Goal: Task Accomplishment & Management: Use online tool/utility

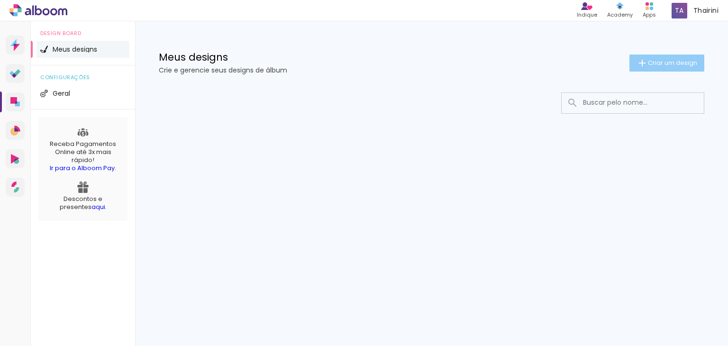
click at [659, 63] on span "Criar um design" at bounding box center [671, 63] width 49 height 6
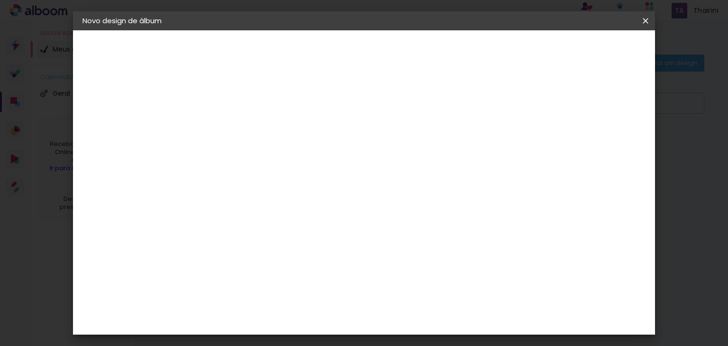
click at [237, 124] on input at bounding box center [237, 127] width 0 height 15
type input "Neide 60 anos"
type paper-input "Neide 60 anos"
click at [0, 0] on slot "Avançar" at bounding box center [0, 0] width 0 height 0
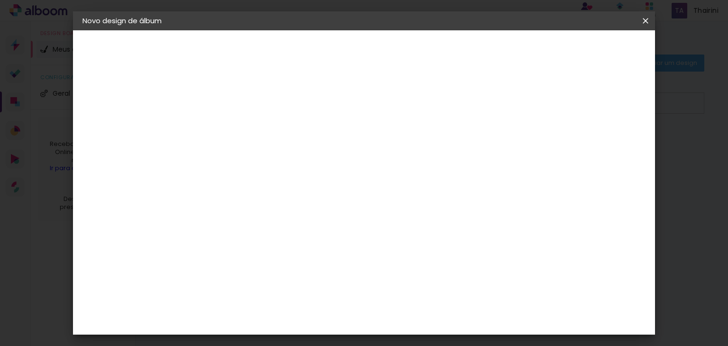
click at [260, 334] on div "Criativa Álbuns" at bounding box center [245, 341] width 29 height 15
click at [0, 0] on slot "Avançar" at bounding box center [0, 0] width 0 height 0
click at [274, 158] on input "text" at bounding box center [255, 165] width 37 height 15
click at [505, 157] on paper-item "Fotolivro Premium" at bounding box center [425, 157] width 189 height 19
type input "Fotolivro Premium"
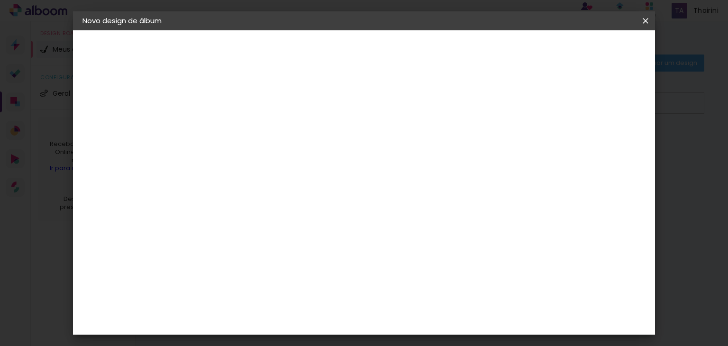
scroll to position [80, 0]
click at [406, 111] on div "Opções disponíveis Fotolivro Premium Tamanho Escolha o tamanho Horizontal Model…" at bounding box center [301, 70] width 210 height 81
click at [365, 153] on iron-icon at bounding box center [358, 155] width 11 height 11
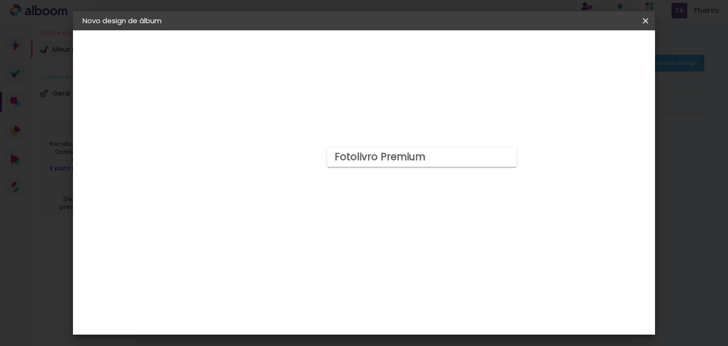
click at [509, 153] on paper-item "Fotolivro Premium" at bounding box center [421, 157] width 189 height 19
click at [365, 153] on iron-icon at bounding box center [358, 155] width 11 height 11
click at [368, 100] on paper-listbox "Horizontal Modelo Fechado Lâmina 14 × 19 14 × 19 cm 14.5 × 39.6 cm 20 × 25 20 ×…" at bounding box center [301, 332] width 134 height 485
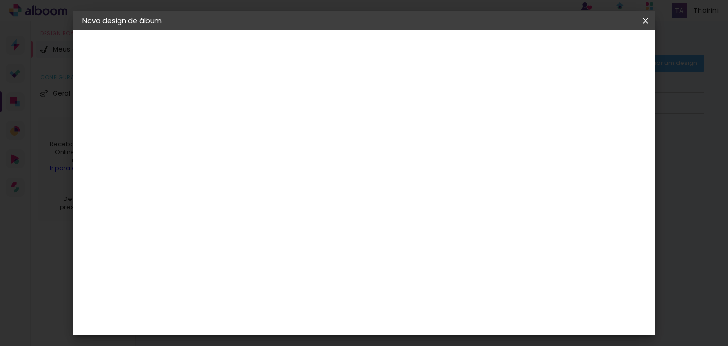
click at [368, 97] on paper-listbox "Horizontal Modelo Fechado Lâmina 14 × 19 14 × 19 cm 14.5 × 39.6 cm 20 × 25 20 ×…" at bounding box center [301, 332] width 134 height 485
click at [392, 201] on div "Opções disponíveis Fotolivro Premium Tamanho Escolha o tamanho Horizontal Model…" at bounding box center [300, 174] width 181 height 609
drag, startPoint x: 250, startPoint y: 57, endPoint x: 248, endPoint y: 63, distance: 5.5
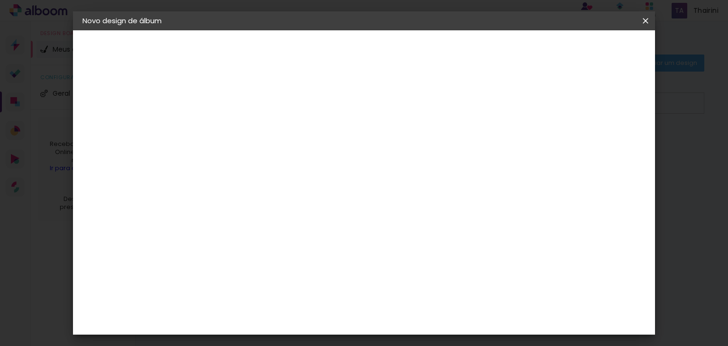
click at [249, 60] on p "Escolha o modelo do álbum." at bounding box center [253, 67] width 87 height 15
click at [248, 63] on p "Escolha o modelo do álbum." at bounding box center [253, 67] width 87 height 15
click at [0, 0] on slot "Voltar" at bounding box center [0, 0] width 0 height 0
click at [260, 334] on div "Criativa Álbuns" at bounding box center [245, 341] width 29 height 15
click at [0, 0] on slot "Avançar" at bounding box center [0, 0] width 0 height 0
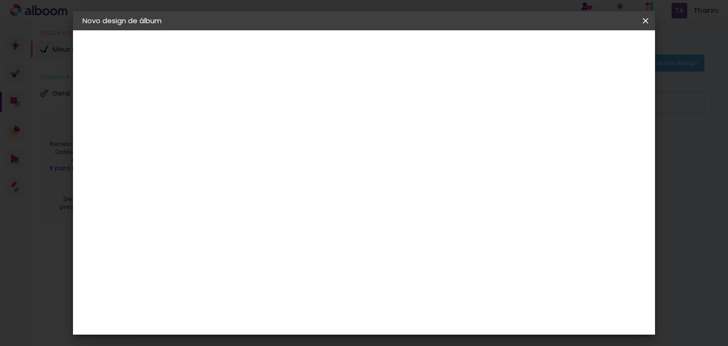
click at [286, 159] on iron-icon at bounding box center [279, 164] width 11 height 11
click at [502, 157] on paper-item "Fotolivro Premium" at bounding box center [425, 157] width 189 height 19
type input "Fotolivro Premium"
click at [301, 242] on span "20 × 20" at bounding box center [279, 254] width 44 height 25
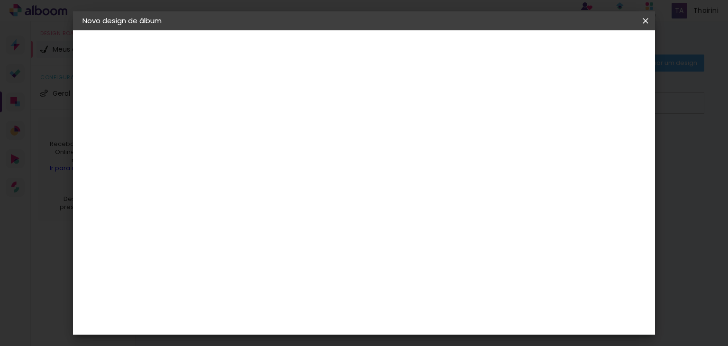
click at [0, 0] on slot "Avançar" at bounding box center [0, 0] width 0 height 0
click at [496, 52] on span "Iniciar design" at bounding box center [474, 50] width 43 height 7
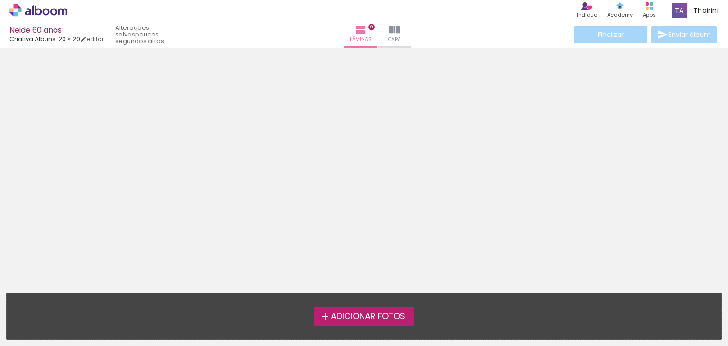
click at [370, 314] on span "Adicionar Fotos" at bounding box center [368, 316] width 74 height 9
click at [0, 0] on input "file" at bounding box center [0, 0] width 0 height 0
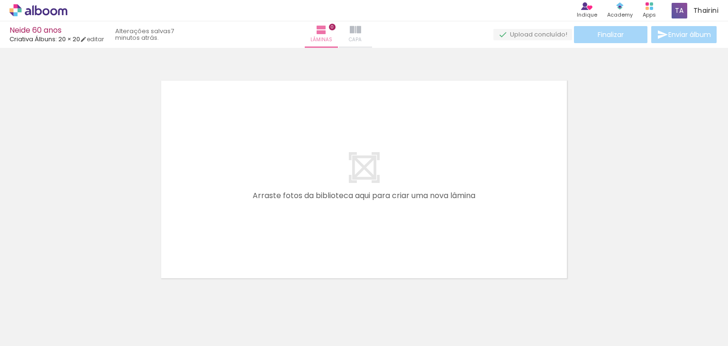
click at [361, 30] on iron-icon at bounding box center [355, 29] width 11 height 11
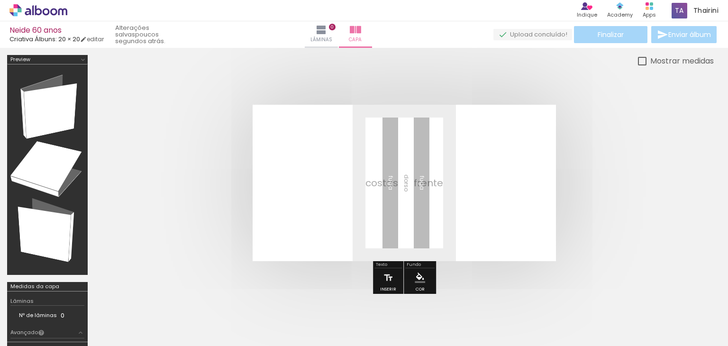
scroll to position [0, 440]
click at [608, 313] on div at bounding box center [610, 313] width 35 height 47
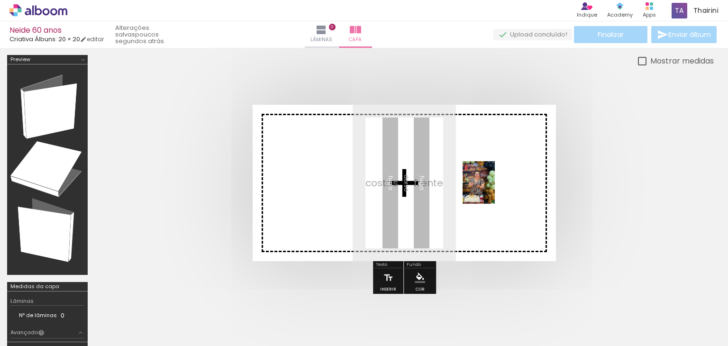
drag, startPoint x: 610, startPoint y: 316, endPoint x: 491, endPoint y: 189, distance: 174.2
click at [491, 189] on quentale-workspace at bounding box center [364, 173] width 728 height 346
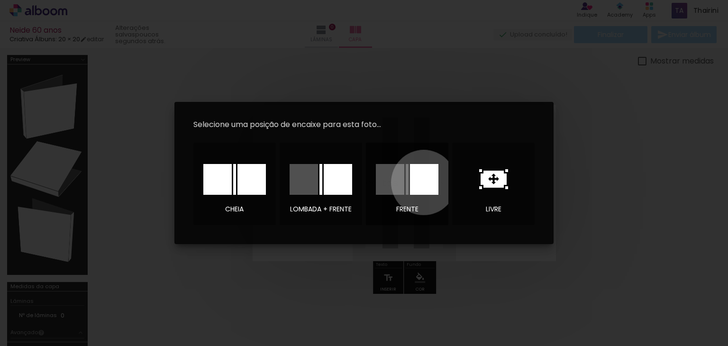
click at [423, 182] on div at bounding box center [424, 179] width 28 height 31
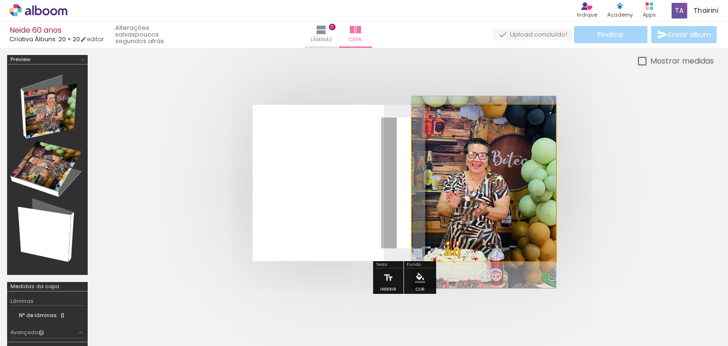
drag, startPoint x: 498, startPoint y: 183, endPoint x: 499, endPoint y: 193, distance: 9.5
click at [547, 111] on quentale-photo at bounding box center [484, 183] width 144 height 156
click at [552, 109] on quentale-photo at bounding box center [484, 183] width 144 height 156
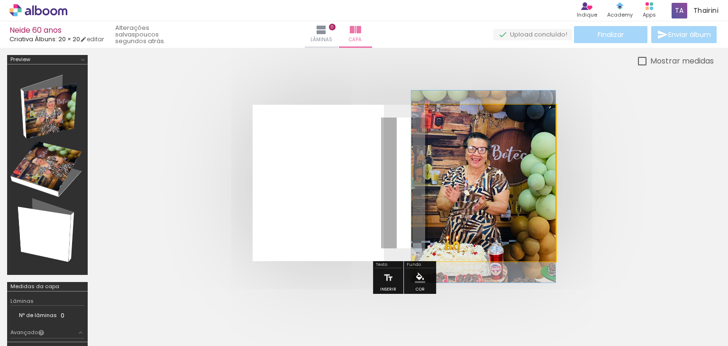
drag, startPoint x: 508, startPoint y: 184, endPoint x: 483, endPoint y: 179, distance: 26.2
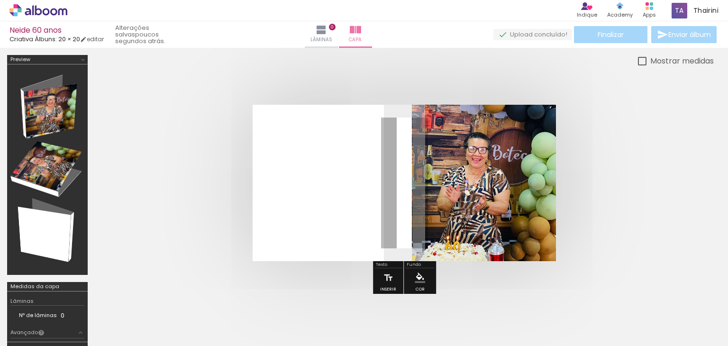
click at [502, 129] on iron-icon at bounding box center [501, 128] width 9 height 9
drag, startPoint x: 551, startPoint y: 129, endPoint x: 574, endPoint y: 127, distance: 22.8
type paper-slider "100"
click at [574, 127] on quentale-cover at bounding box center [404, 183] width 543 height 156
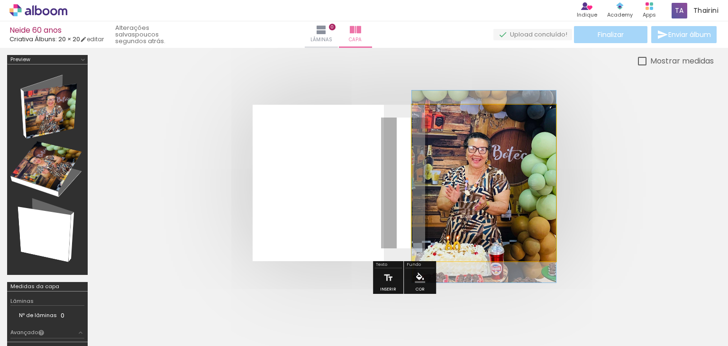
drag, startPoint x: 450, startPoint y: 129, endPoint x: 434, endPoint y: 129, distance: 15.6
type paper-slider "100"
click at [435, 129] on div at bounding box center [462, 129] width 66 height 14
click at [434, 127] on iron-icon at bounding box center [435, 128] width 9 height 9
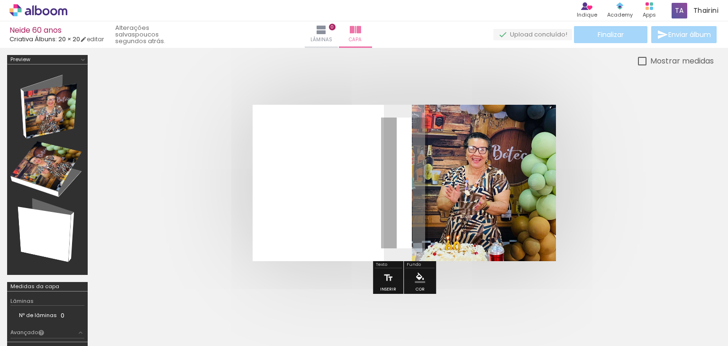
click at [434, 127] on iron-icon at bounding box center [435, 128] width 9 height 9
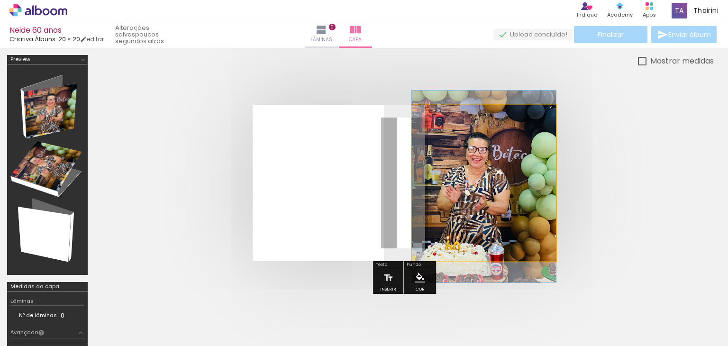
click at [434, 127] on iron-icon at bounding box center [435, 128] width 9 height 9
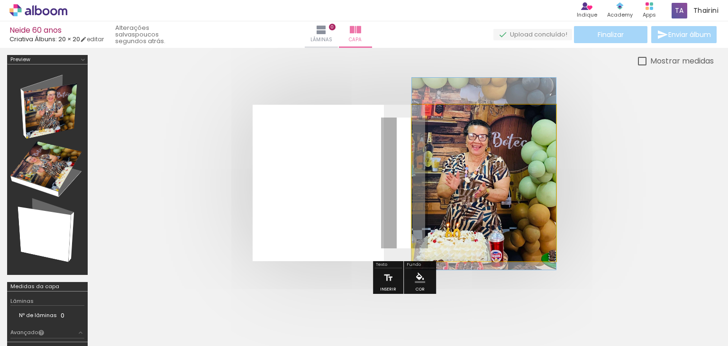
drag, startPoint x: 485, startPoint y: 173, endPoint x: 486, endPoint y: 160, distance: 12.8
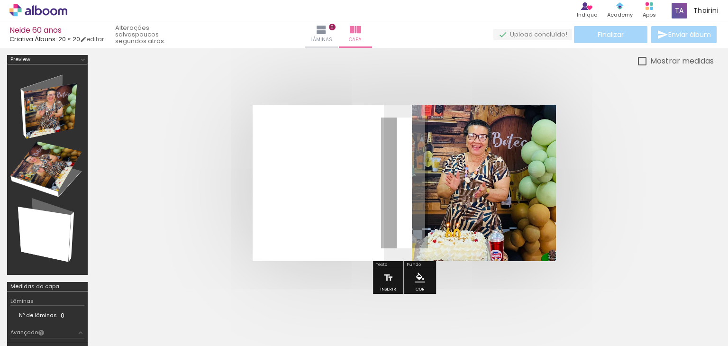
click at [633, 198] on quentale-cover at bounding box center [404, 183] width 543 height 156
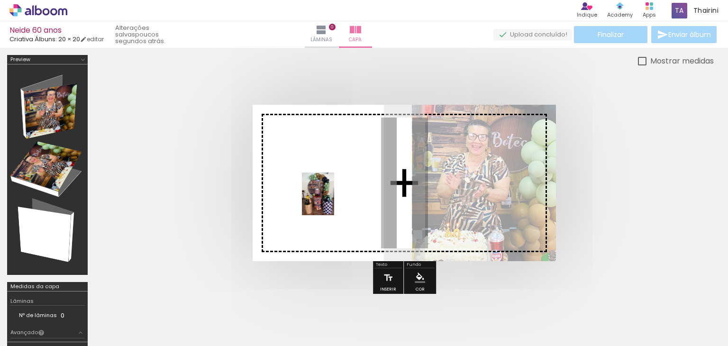
drag, startPoint x: 133, startPoint y: 316, endPoint x: 330, endPoint y: 201, distance: 228.4
click at [330, 201] on quentale-workspace at bounding box center [364, 173] width 728 height 346
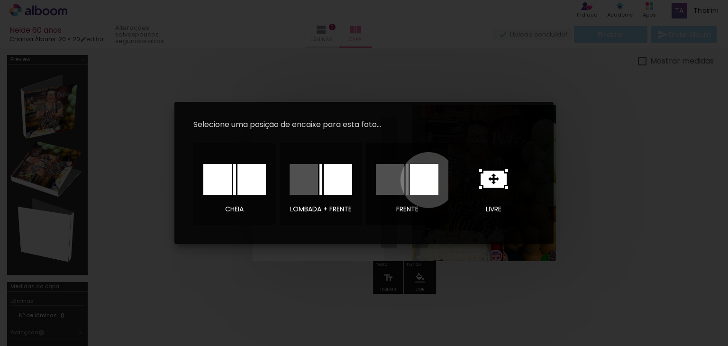
click at [428, 180] on div at bounding box center [424, 179] width 28 height 31
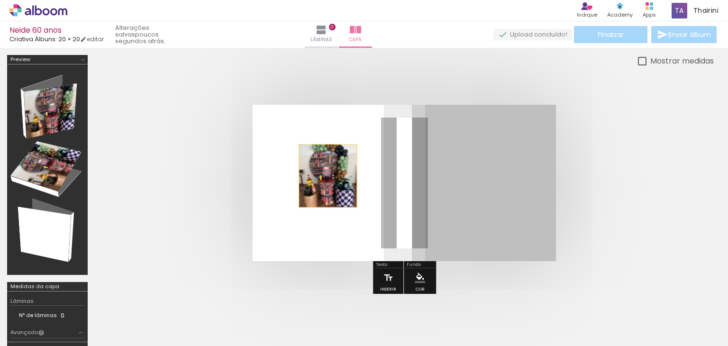
drag, startPoint x: 504, startPoint y: 181, endPoint x: 321, endPoint y: 175, distance: 183.4
click at [321, 175] on quentale-layouter at bounding box center [403, 183] width 303 height 156
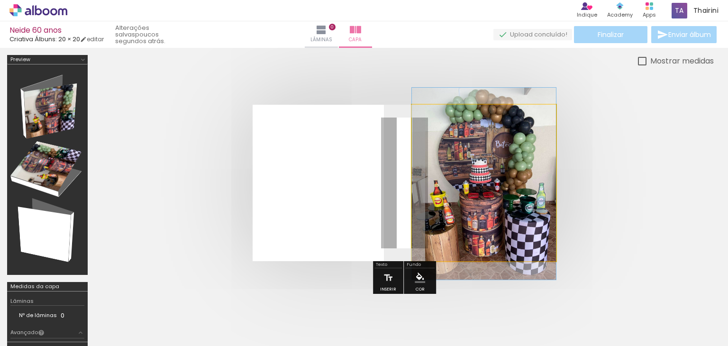
click at [498, 183] on quentale-photo at bounding box center [484, 183] width 144 height 156
click at [495, 168] on quentale-photo at bounding box center [484, 183] width 144 height 156
drag, startPoint x: 495, startPoint y: 168, endPoint x: 515, endPoint y: 151, distance: 25.5
click at [515, 151] on quentale-photo at bounding box center [484, 183] width 144 height 156
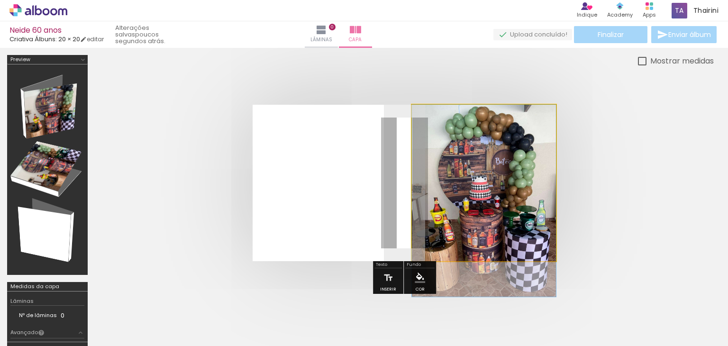
drag, startPoint x: 517, startPoint y: 173, endPoint x: 527, endPoint y: 205, distance: 33.7
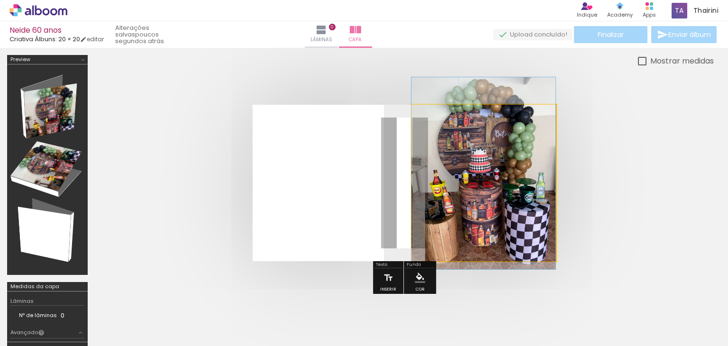
drag, startPoint x: 527, startPoint y: 202, endPoint x: 525, endPoint y: 174, distance: 27.5
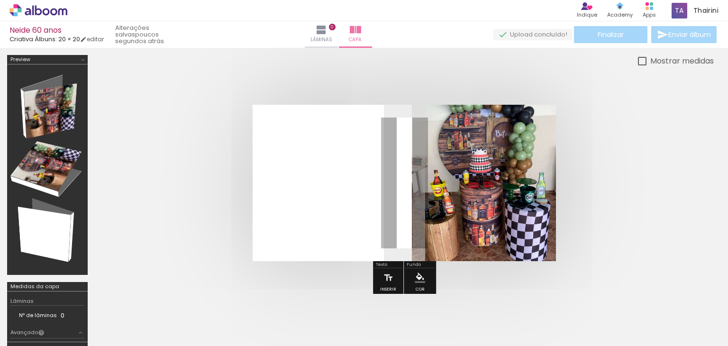
click at [620, 322] on div at bounding box center [610, 313] width 35 height 47
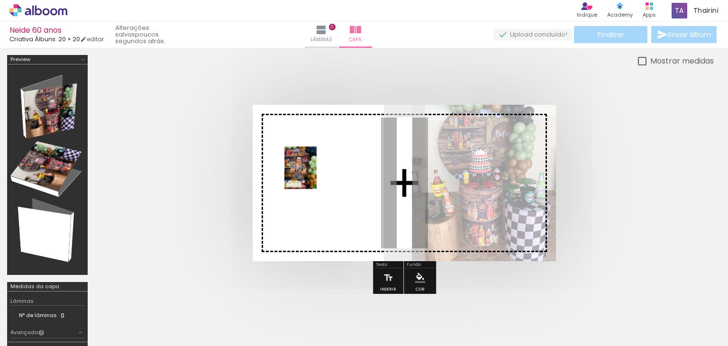
drag, startPoint x: 616, startPoint y: 317, endPoint x: 316, endPoint y: 175, distance: 331.3
click at [316, 175] on quentale-workspace at bounding box center [364, 173] width 728 height 346
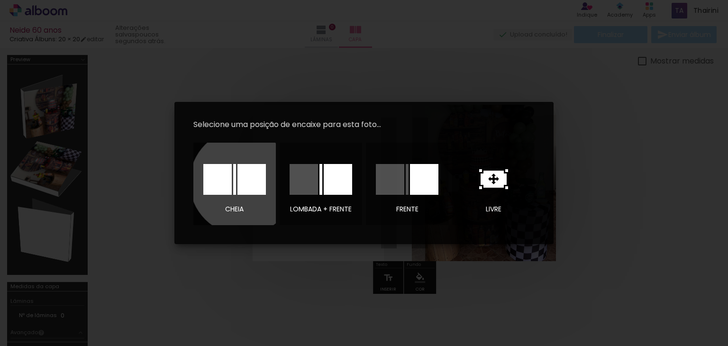
click at [243, 182] on div at bounding box center [251, 179] width 28 height 31
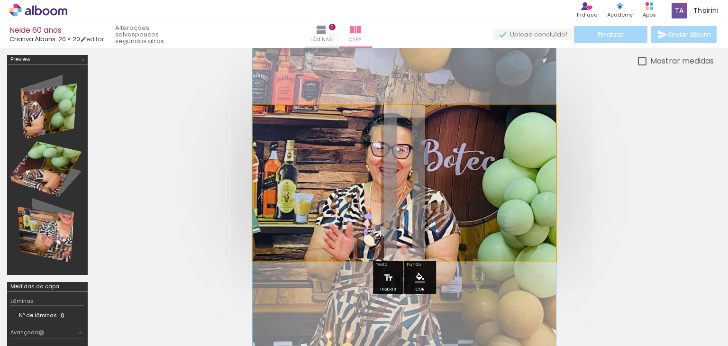
drag, startPoint x: 479, startPoint y: 174, endPoint x: 496, endPoint y: 219, distance: 47.5
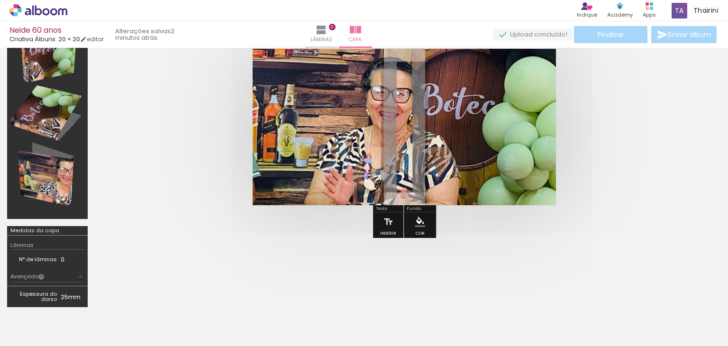
scroll to position [12, 0]
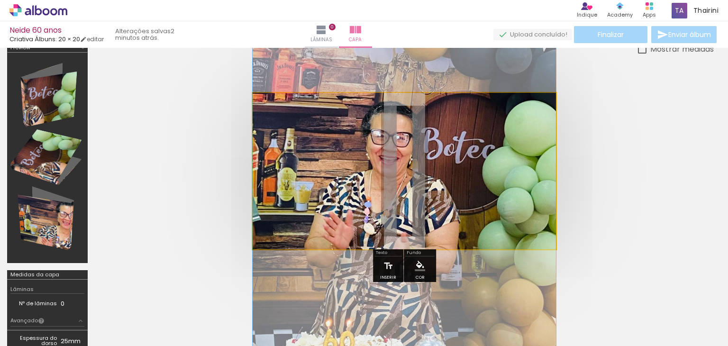
click at [305, 155] on quentale-photo at bounding box center [403, 171] width 303 height 156
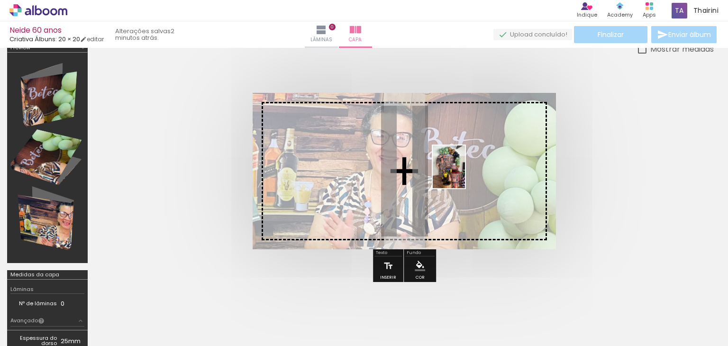
drag, startPoint x: 455, startPoint y: 316, endPoint x: 461, endPoint y: 174, distance: 142.7
click at [461, 174] on quentale-workspace at bounding box center [364, 173] width 728 height 346
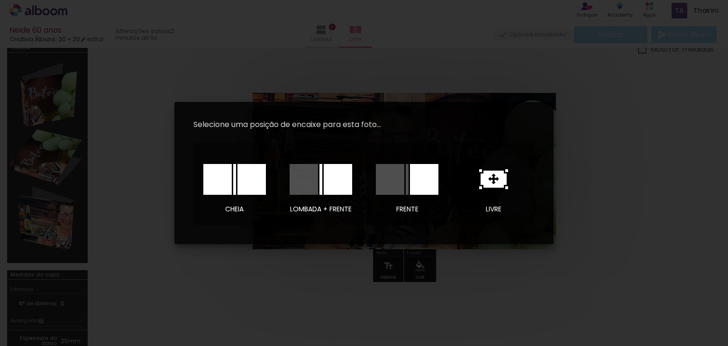
click at [421, 179] on div at bounding box center [424, 179] width 28 height 31
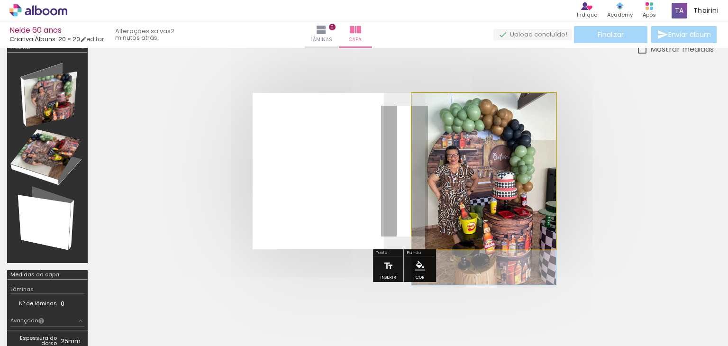
drag, startPoint x: 500, startPoint y: 186, endPoint x: 517, endPoint y: 217, distance: 35.2
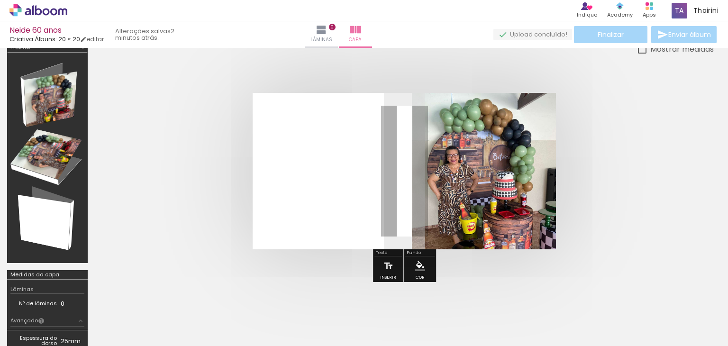
click at [404, 162] on quentale-layouter at bounding box center [403, 171] width 303 height 156
click at [387, 269] on iron-icon at bounding box center [388, 265] width 10 height 19
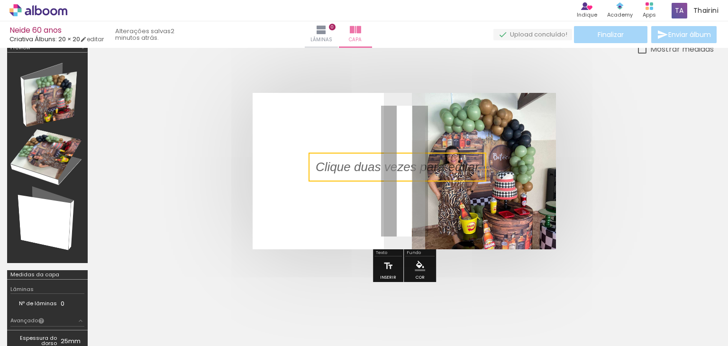
click at [378, 165] on quentale-selection at bounding box center [397, 167] width 178 height 29
type input "Sans Serif"
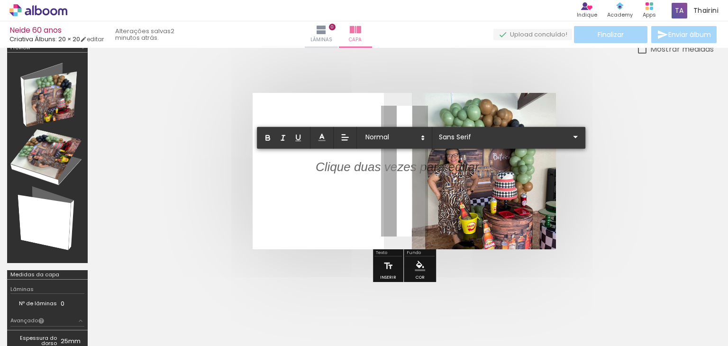
click at [378, 165] on p at bounding box center [396, 173] width 163 height 18
click at [569, 134] on iron-icon at bounding box center [574, 136] width 11 height 11
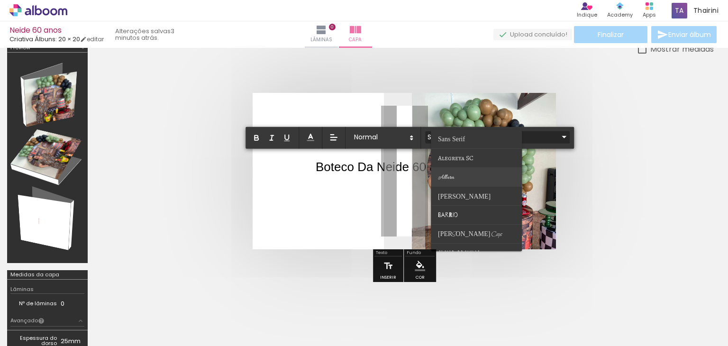
click at [483, 170] on paper-item at bounding box center [476, 176] width 91 height 19
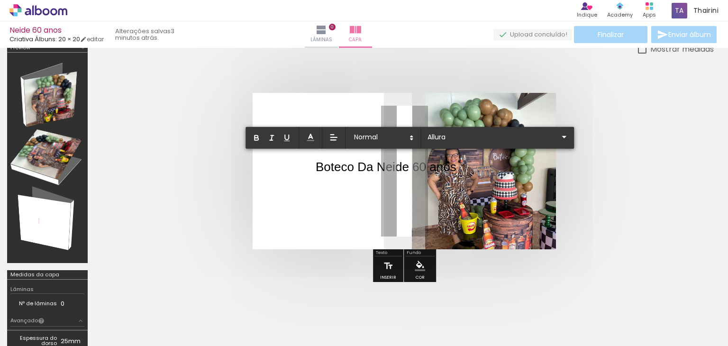
drag, startPoint x: 316, startPoint y: 168, endPoint x: 460, endPoint y: 169, distance: 144.0
click at [460, 169] on album-spread at bounding box center [403, 171] width 303 height 156
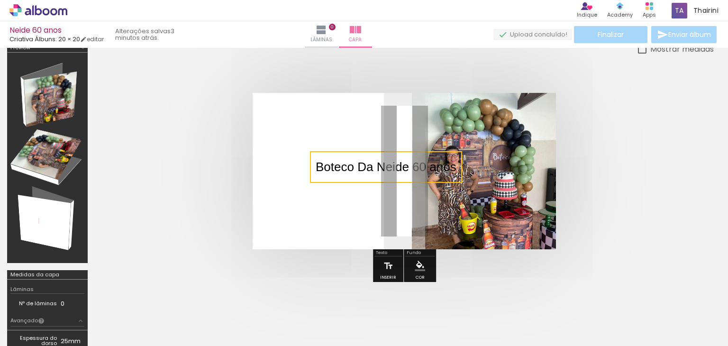
click at [447, 164] on quentale-selection at bounding box center [386, 167] width 152 height 32
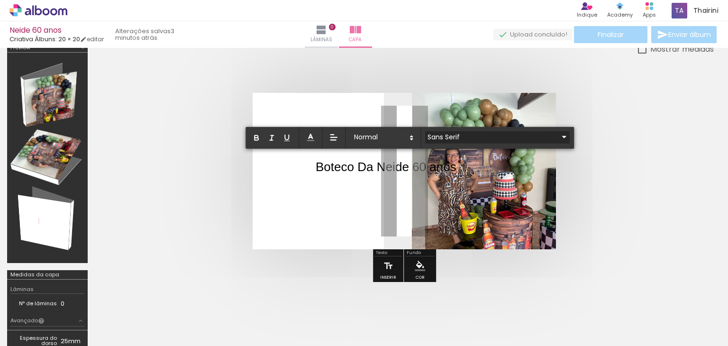
click at [496, 137] on input "Sans Serif" at bounding box center [491, 137] width 133 height 10
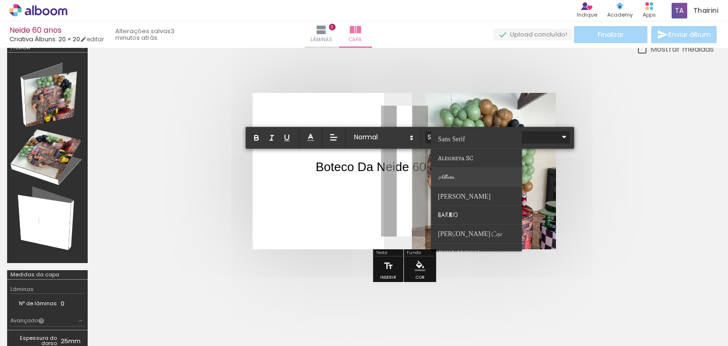
click at [455, 175] on paper-item at bounding box center [476, 176] width 91 height 19
type input "Allura"
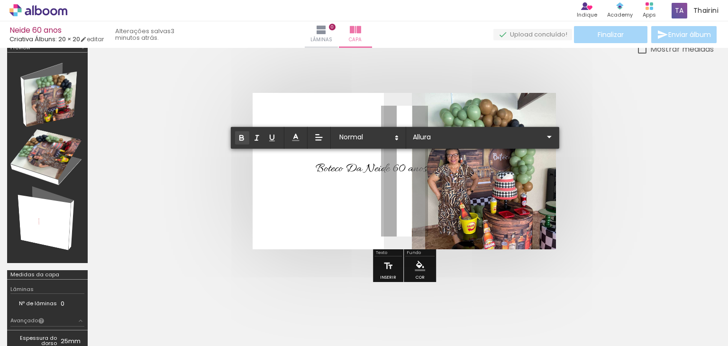
click at [243, 139] on icon "button" at bounding box center [242, 139] width 4 height 2
click at [393, 135] on icon at bounding box center [396, 138] width 9 height 9
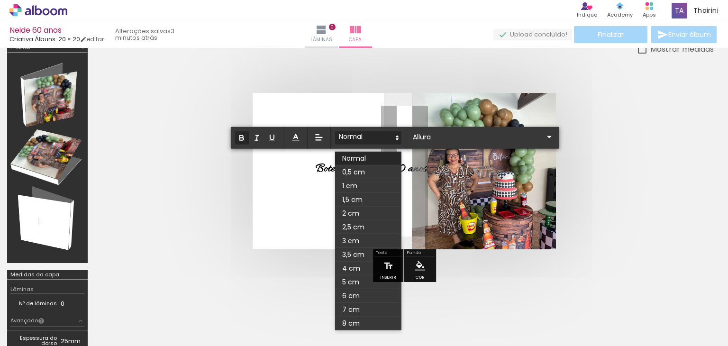
click at [393, 135] on icon at bounding box center [397, 138] width 9 height 9
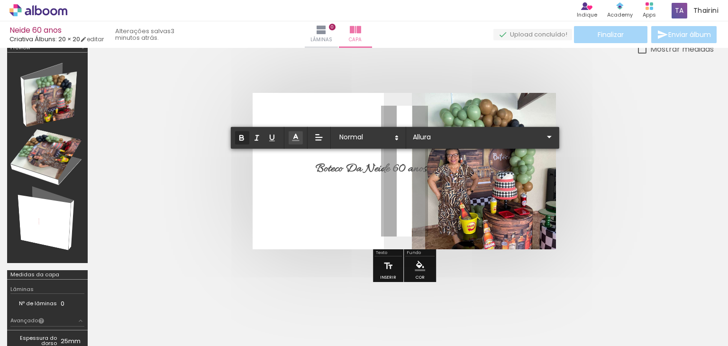
click at [296, 135] on polyline at bounding box center [296, 136] width 4 height 4
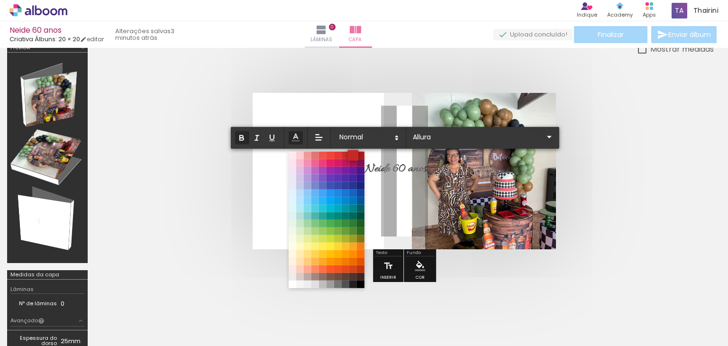
click at [352, 153] on span at bounding box center [353, 155] width 10 height 10
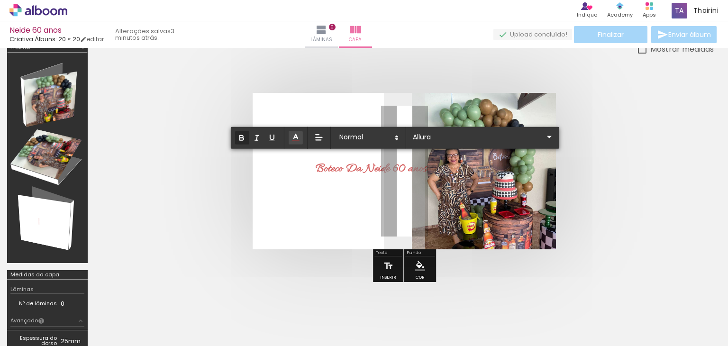
click at [396, 170] on strong "Boteco Da Neide 60 anos ﻿" at bounding box center [370, 169] width 111 height 16
click at [402, 183] on quentale-layouter at bounding box center [403, 171] width 303 height 156
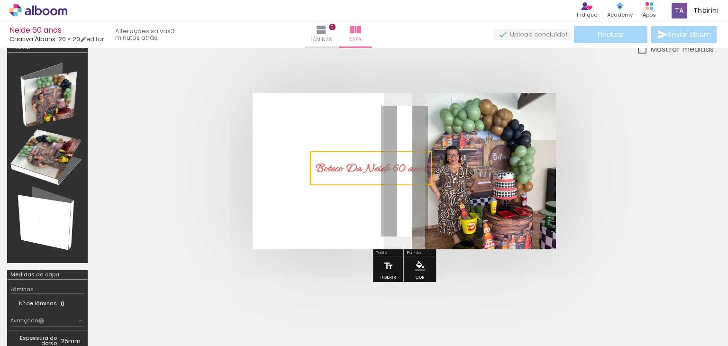
click at [402, 171] on quentale-selection at bounding box center [371, 168] width 122 height 34
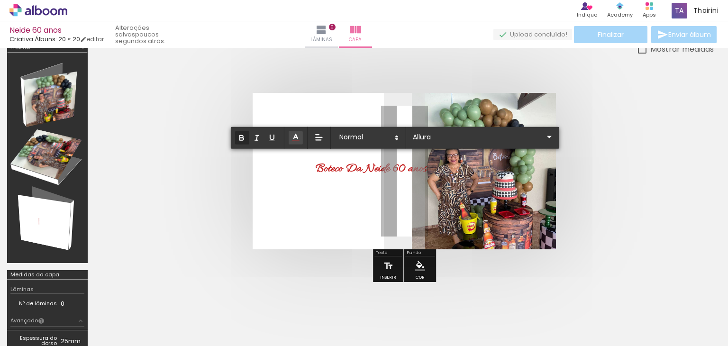
click at [408, 195] on quentale-layouter at bounding box center [403, 171] width 303 height 156
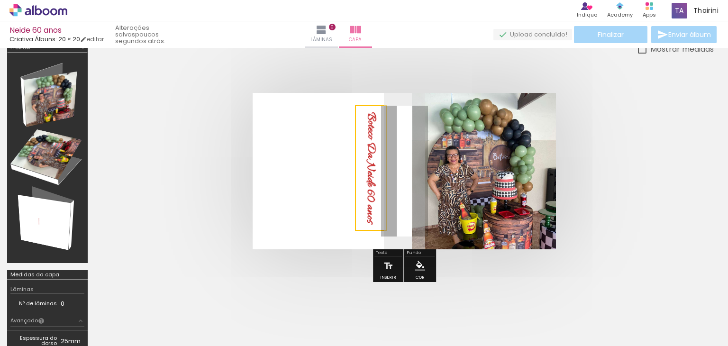
drag, startPoint x: 406, startPoint y: 194, endPoint x: 349, endPoint y: 183, distance: 58.2
click at [349, 183] on quentale-layouter at bounding box center [403, 171] width 303 height 156
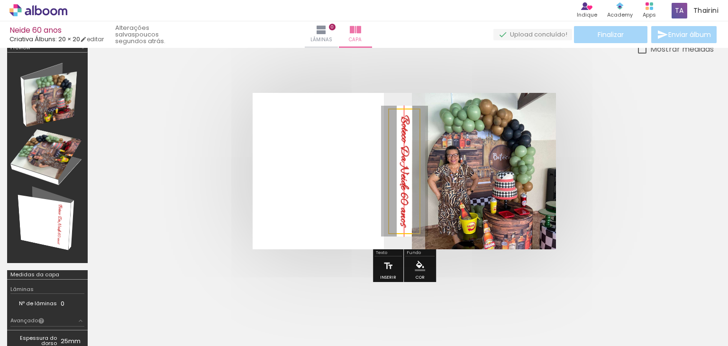
drag, startPoint x: 367, startPoint y: 166, endPoint x: 400, endPoint y: 170, distance: 33.4
click at [400, 170] on quentale-selection at bounding box center [404, 171] width 32 height 126
click at [574, 154] on quentale-cover at bounding box center [404, 171] width 543 height 156
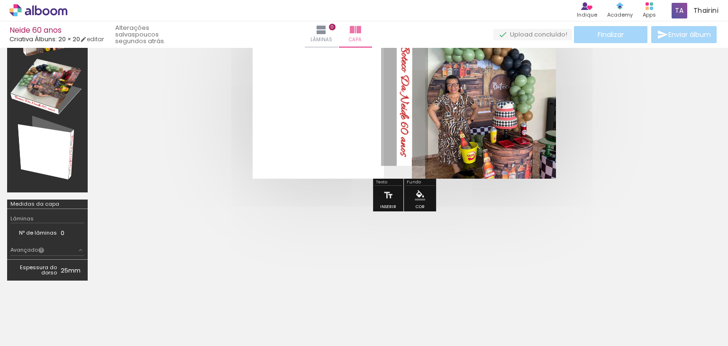
scroll to position [59, 0]
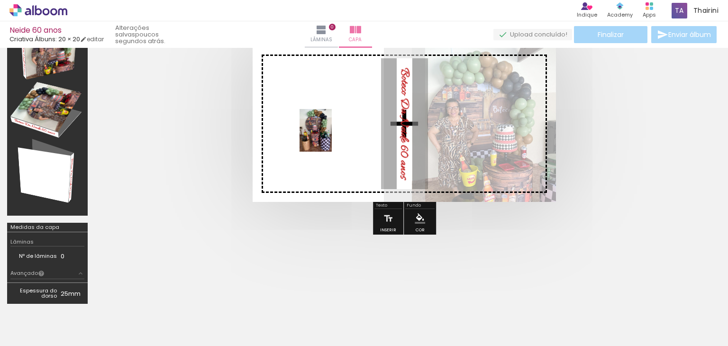
drag, startPoint x: 138, startPoint y: 321, endPoint x: 328, endPoint y: 137, distance: 263.6
click at [328, 137] on quentale-workspace at bounding box center [364, 173] width 728 height 346
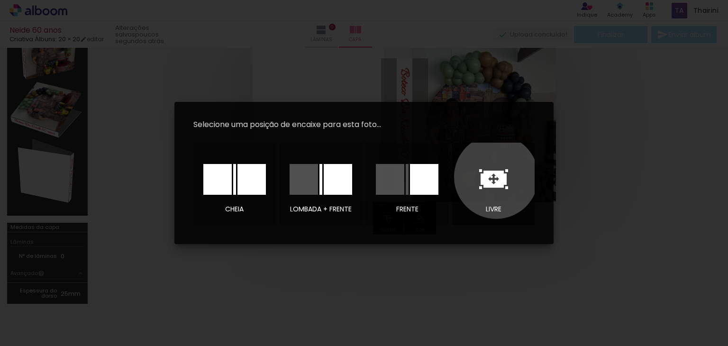
click at [496, 177] on icon at bounding box center [493, 179] width 26 height 17
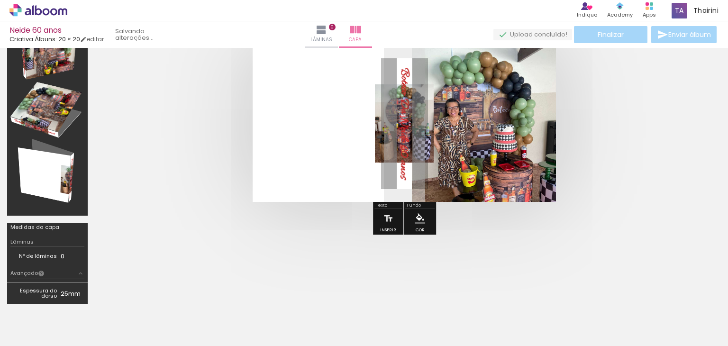
scroll to position [56, 0]
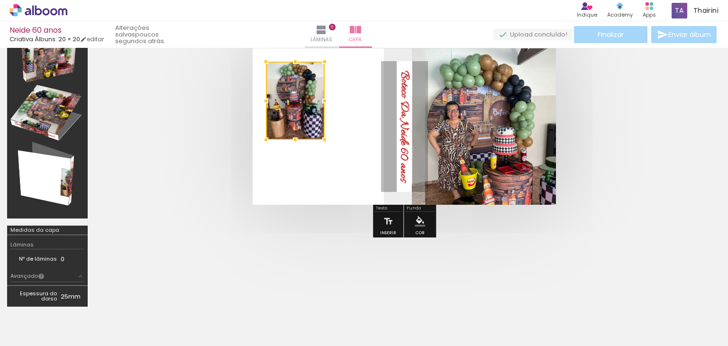
drag, startPoint x: 408, startPoint y: 116, endPoint x: 299, endPoint y: 90, distance: 112.0
click at [299, 90] on div at bounding box center [295, 101] width 59 height 78
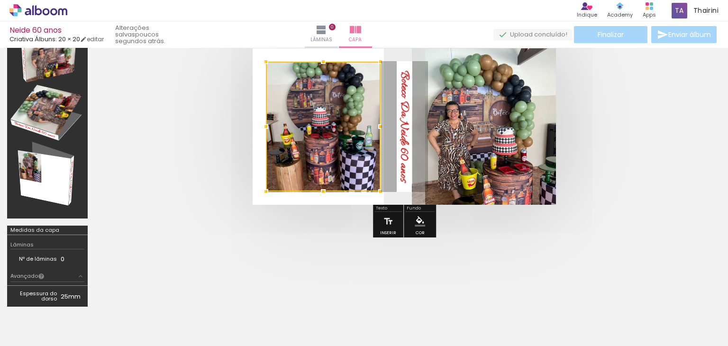
drag, startPoint x: 323, startPoint y: 137, endPoint x: 379, endPoint y: 189, distance: 76.4
click at [379, 189] on div at bounding box center [380, 191] width 19 height 19
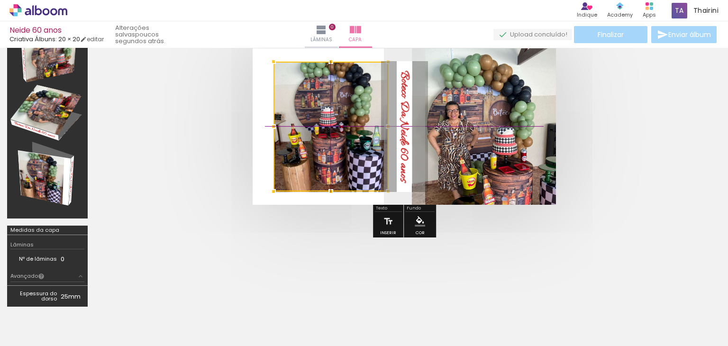
drag, startPoint x: 343, startPoint y: 127, endPoint x: 341, endPoint y: 147, distance: 20.5
click at [341, 147] on div at bounding box center [330, 127] width 115 height 130
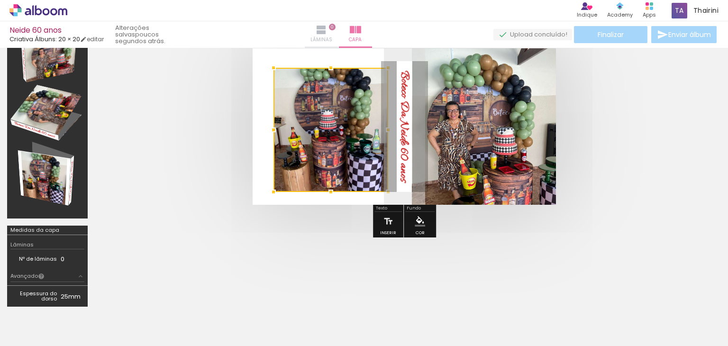
drag, startPoint x: 331, startPoint y: 62, endPoint x: 343, endPoint y: 46, distance: 20.3
click at [344, 0] on div "Neide 60 anos Criativa Álbuns: 20 × 20 editar poucos segundos atrás. Lâminas 0 …" at bounding box center [364, 0] width 728 height 0
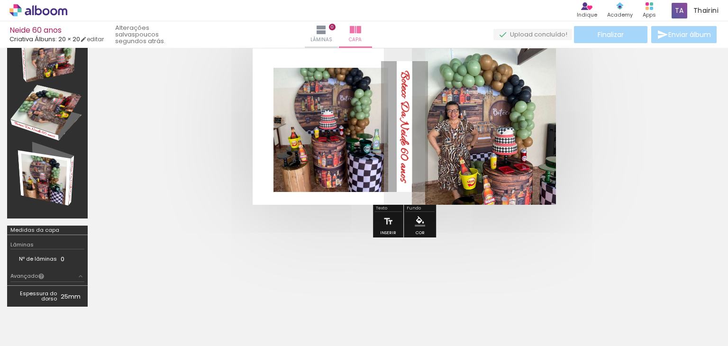
click at [332, 113] on quentale-photo at bounding box center [330, 130] width 115 height 124
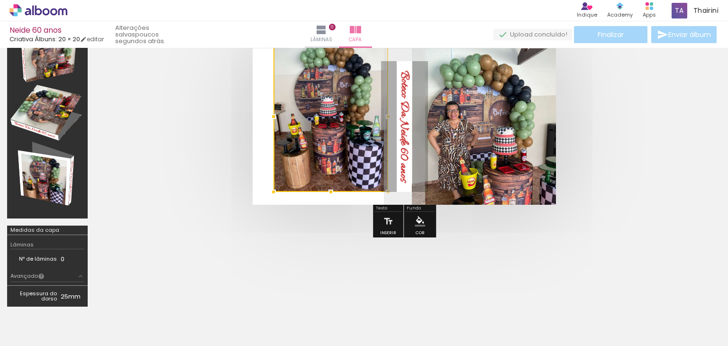
drag, startPoint x: 331, startPoint y: 68, endPoint x: 334, endPoint y: 60, distance: 8.3
click at [334, 60] on div at bounding box center [330, 116] width 115 height 151
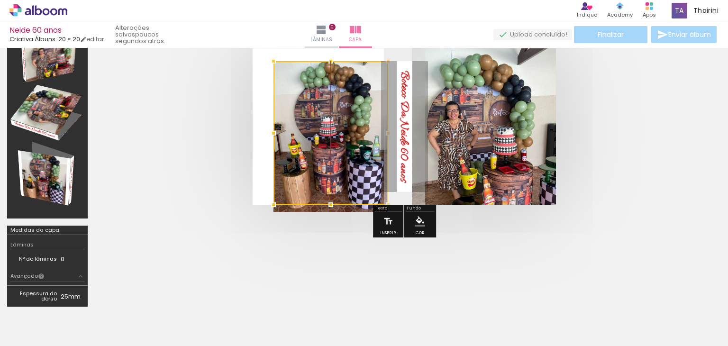
drag, startPoint x: 337, startPoint y: 110, endPoint x: 329, endPoint y: 165, distance: 55.1
click at [329, 165] on div at bounding box center [330, 133] width 115 height 144
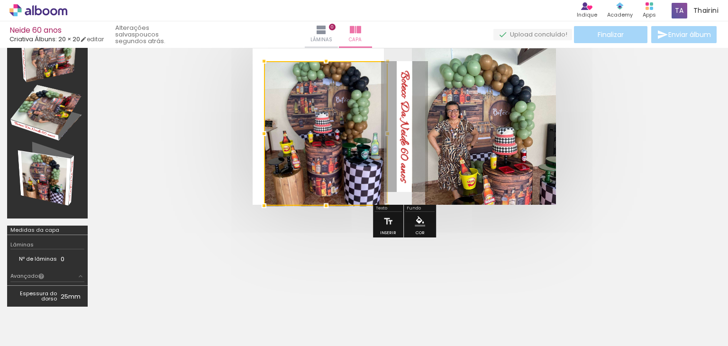
click at [271, 131] on div at bounding box center [263, 133] width 19 height 19
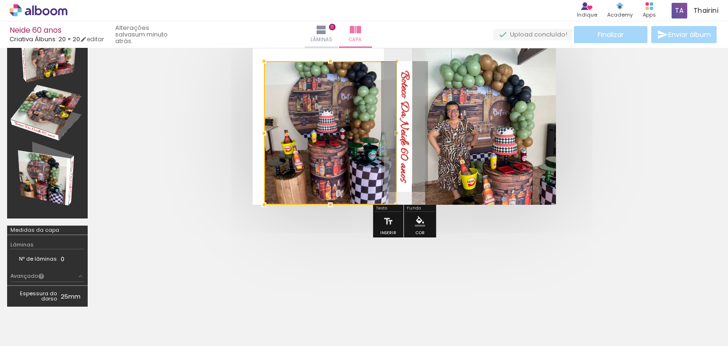
drag, startPoint x: 387, startPoint y: 132, endPoint x: 396, endPoint y: 129, distance: 9.3
click at [396, 129] on div at bounding box center [396, 133] width 19 height 19
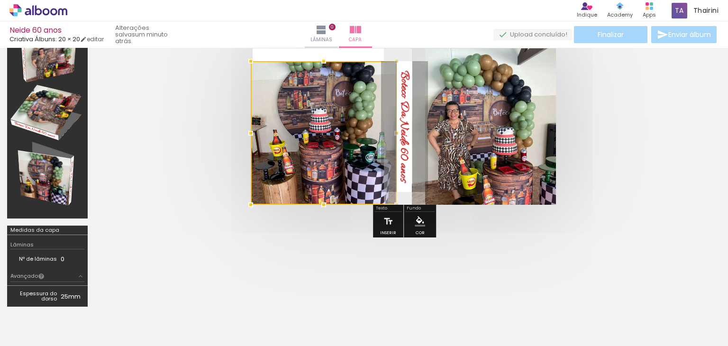
drag, startPoint x: 266, startPoint y: 131, endPoint x: 258, endPoint y: 131, distance: 8.1
click at [258, 131] on div at bounding box center [250, 133] width 19 height 19
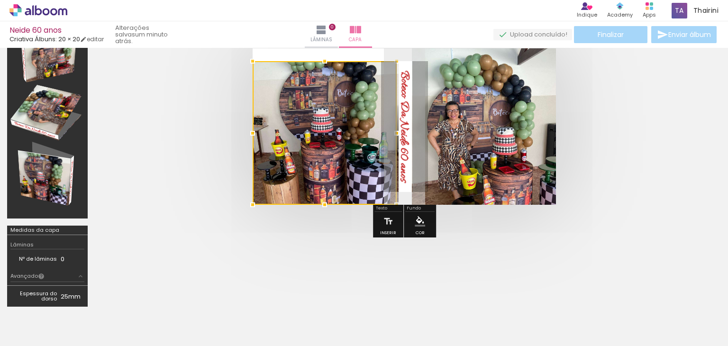
click at [625, 135] on quentale-cover at bounding box center [404, 126] width 543 height 156
click at [638, 129] on quentale-cover at bounding box center [404, 126] width 543 height 156
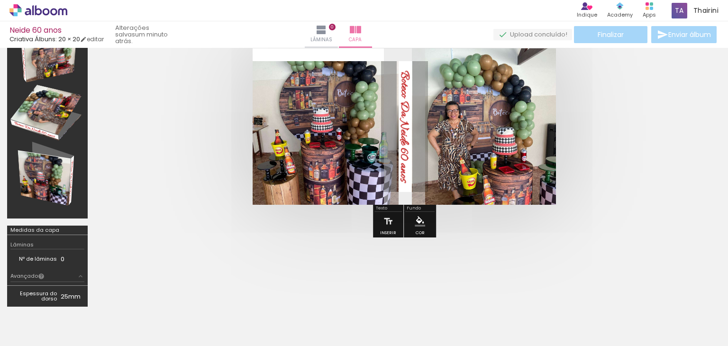
click at [548, 211] on div at bounding box center [404, 126] width 619 height 232
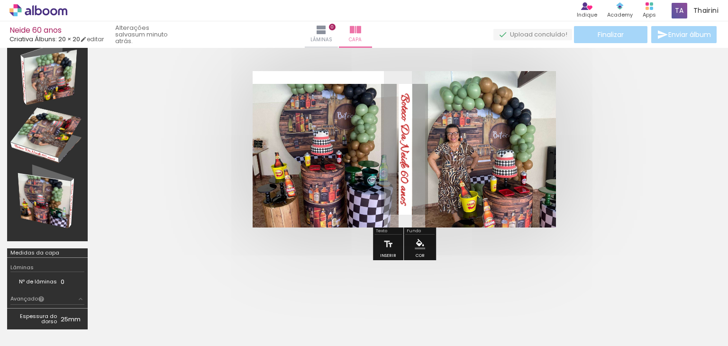
scroll to position [0, 0]
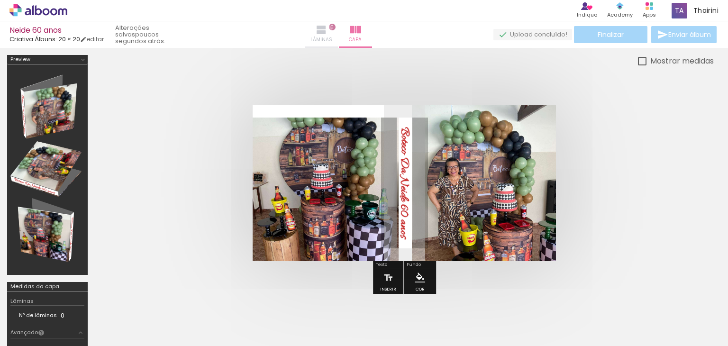
click at [327, 30] on iron-icon at bounding box center [320, 29] width 11 height 11
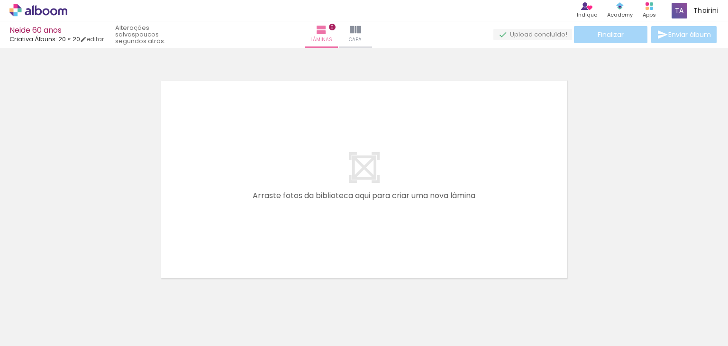
click at [406, 317] on div at bounding box center [397, 313] width 35 height 47
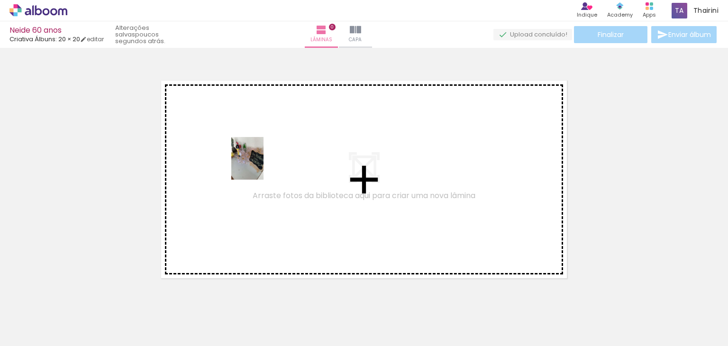
drag, startPoint x: 406, startPoint y: 317, endPoint x: 260, endPoint y: 165, distance: 210.7
click at [260, 165] on quentale-workspace at bounding box center [364, 173] width 728 height 346
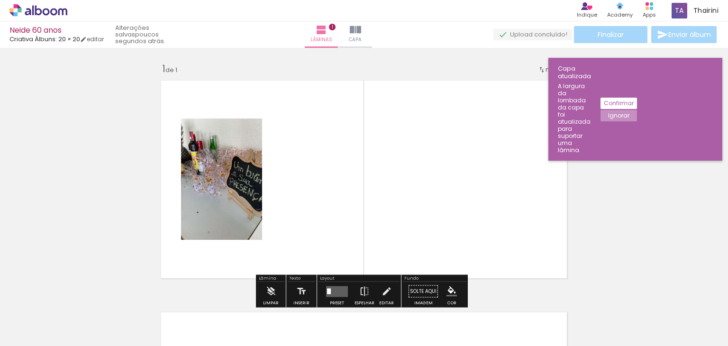
scroll to position [12, 0]
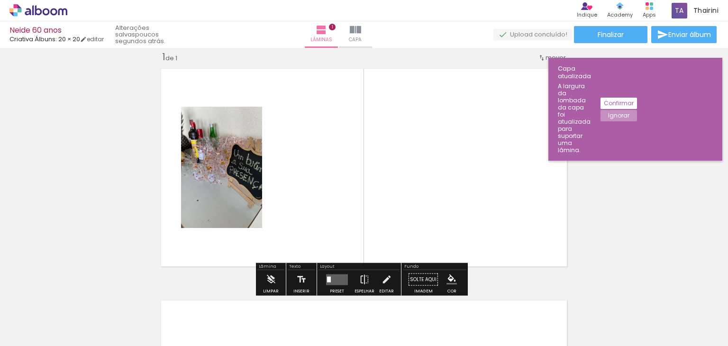
click at [336, 280] on quentale-layouter at bounding box center [337, 279] width 22 height 11
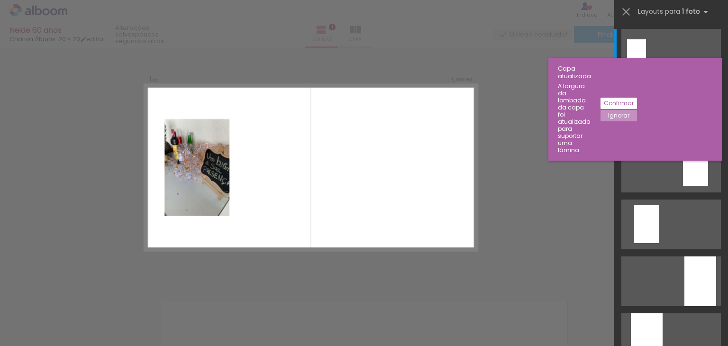
click at [0, 0] on slot "Confirmar" at bounding box center [0, 0] width 0 height 0
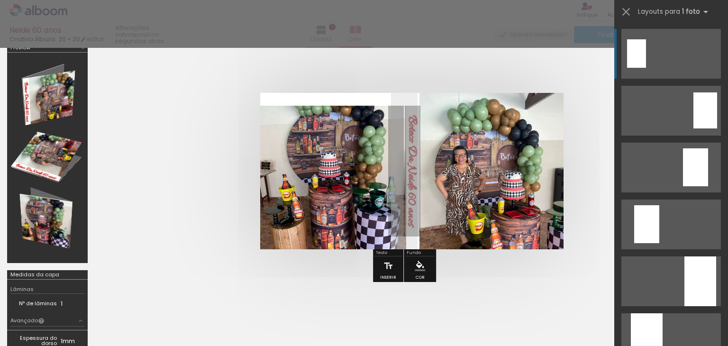
click at [650, 53] on quentale-layouter at bounding box center [670, 54] width 99 height 50
click at [636, 56] on div at bounding box center [636, 53] width 19 height 28
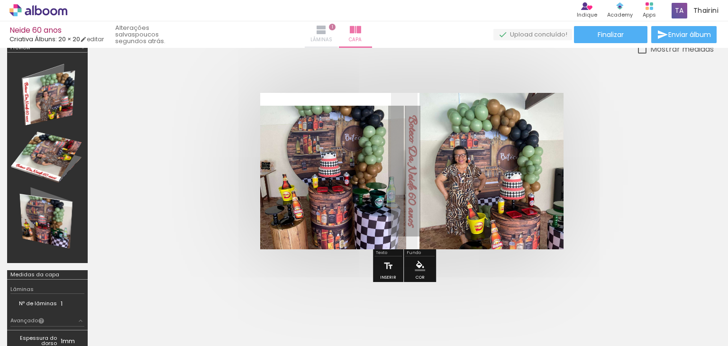
click at [332, 37] on span "Lâminas" at bounding box center [321, 40] width 22 height 9
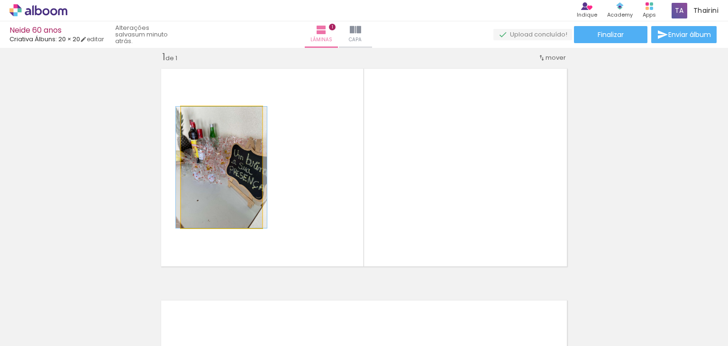
drag, startPoint x: 225, startPoint y: 168, endPoint x: 225, endPoint y: 137, distance: 31.3
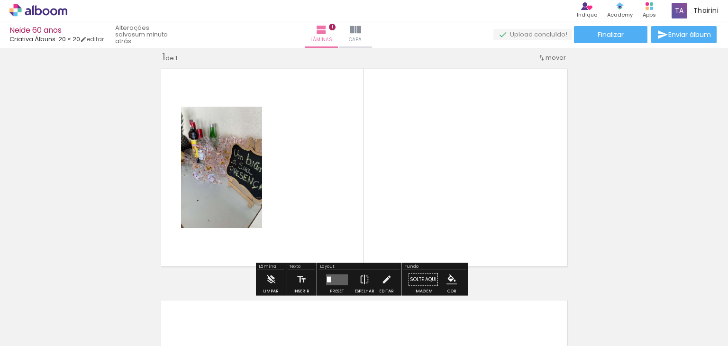
click at [419, 278] on paper-button "Solte aqui Imagem" at bounding box center [423, 282] width 34 height 24
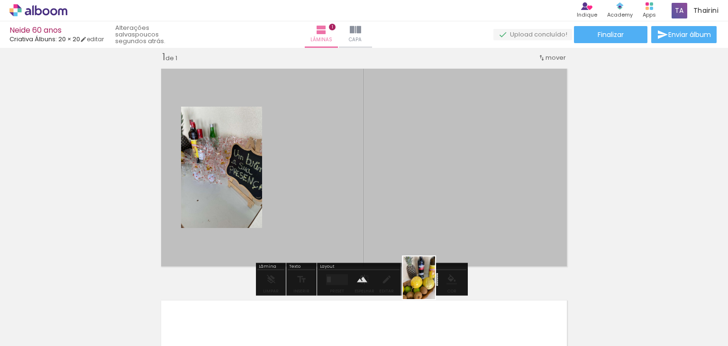
drag, startPoint x: 358, startPoint y: 313, endPoint x: 431, endPoint y: 285, distance: 78.7
click at [431, 285] on quentale-workspace at bounding box center [364, 173] width 728 height 346
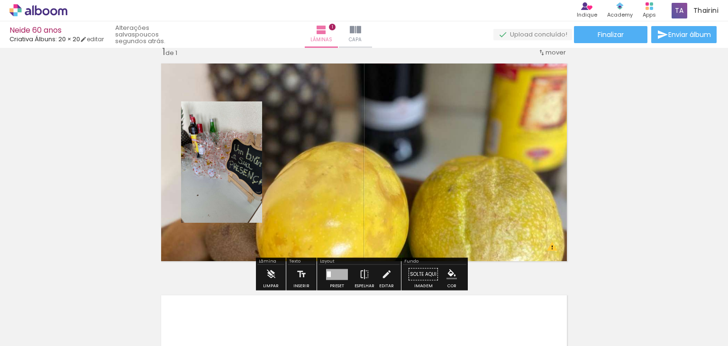
scroll to position [12, 0]
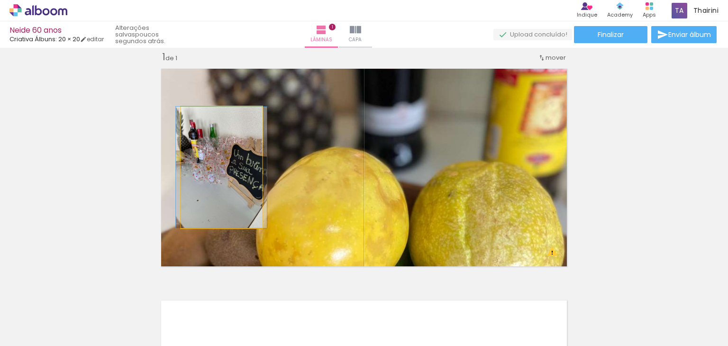
drag, startPoint x: 223, startPoint y: 173, endPoint x: 223, endPoint y: 156, distance: 17.1
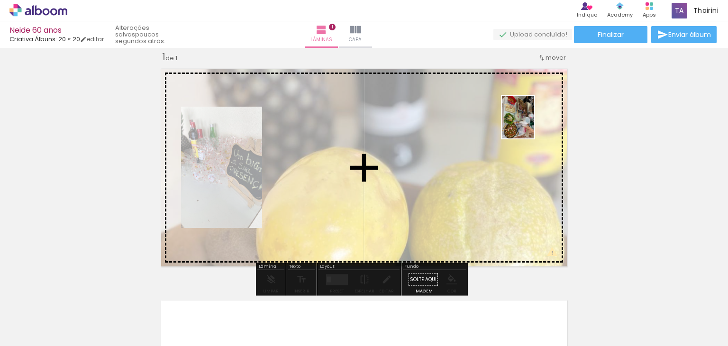
drag, startPoint x: 510, startPoint y: 320, endPoint x: 531, endPoint y: 123, distance: 198.2
click at [531, 123] on quentale-workspace at bounding box center [364, 173] width 728 height 346
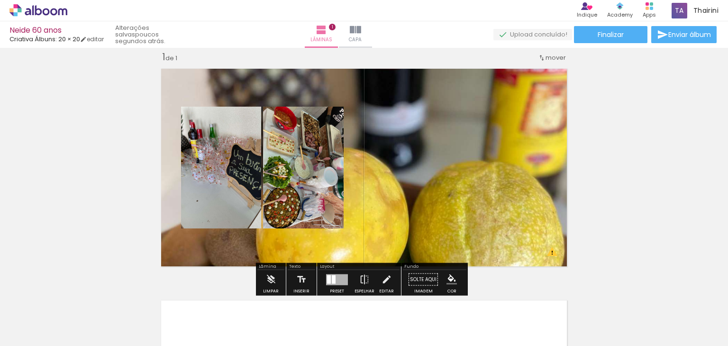
click at [84, 313] on div at bounding box center [79, 313] width 35 height 47
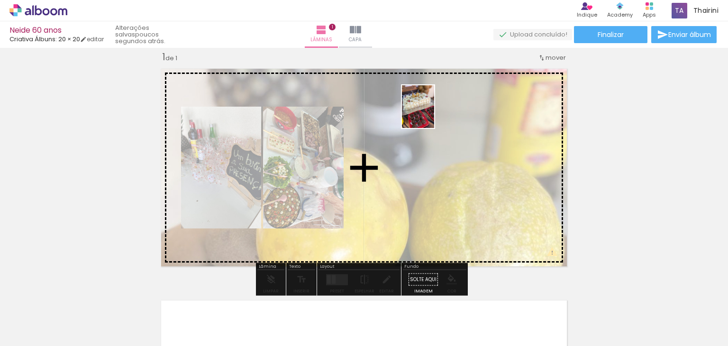
drag, startPoint x: 86, startPoint y: 311, endPoint x: 430, endPoint y: 114, distance: 397.0
click at [430, 114] on quentale-workspace at bounding box center [364, 173] width 728 height 346
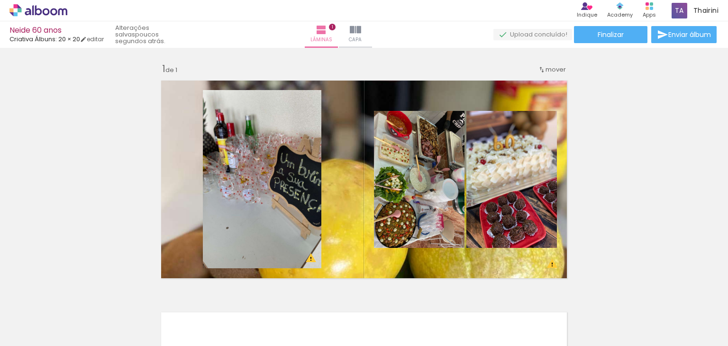
scroll to position [0, 0]
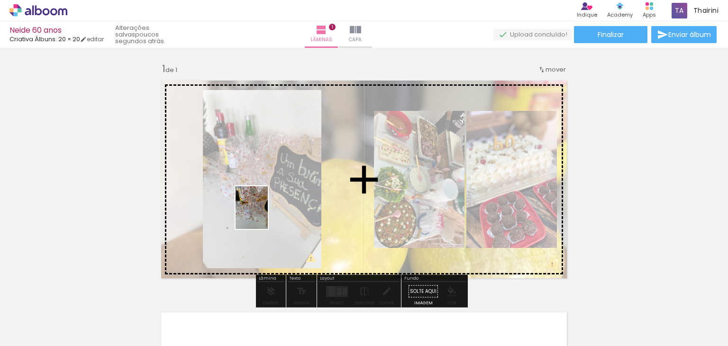
drag, startPoint x: 188, startPoint y: 323, endPoint x: 264, endPoint y: 215, distance: 131.9
click at [264, 215] on quentale-workspace at bounding box center [364, 173] width 728 height 346
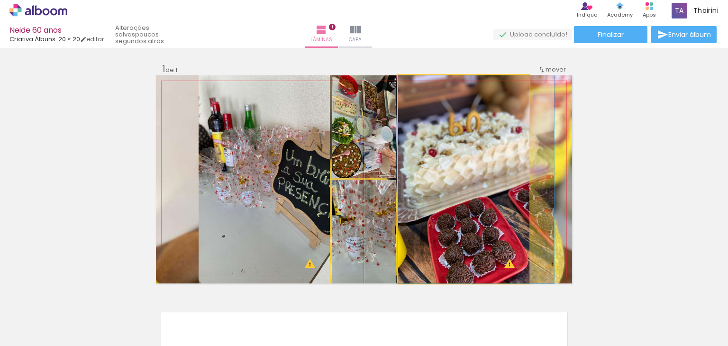
drag, startPoint x: 479, startPoint y: 199, endPoint x: 530, endPoint y: 197, distance: 50.3
click at [529, 197] on quentale-layouter at bounding box center [364, 179] width 416 height 208
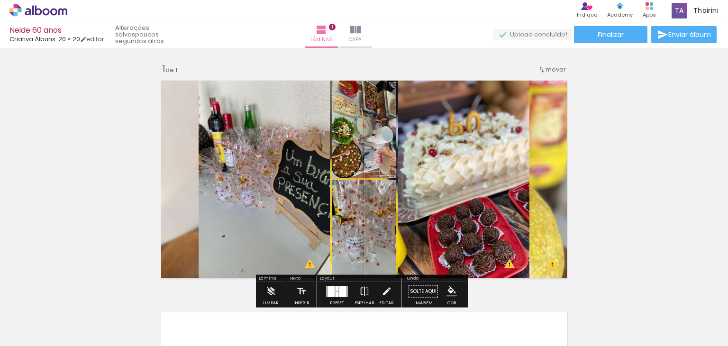
scroll to position [0, 440]
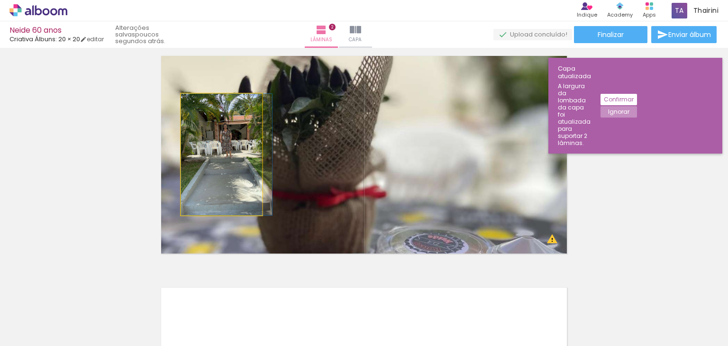
drag, startPoint x: 240, startPoint y: 141, endPoint x: 263, endPoint y: 135, distance: 23.6
click at [263, 135] on quentale-layouter at bounding box center [364, 155] width 416 height 208
click at [243, 199] on quentale-photo at bounding box center [221, 154] width 81 height 121
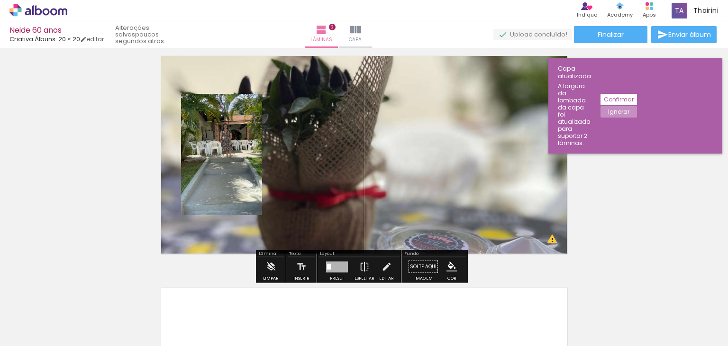
click at [251, 211] on quentale-photo at bounding box center [221, 154] width 81 height 121
click at [383, 272] on iron-icon at bounding box center [386, 266] width 10 height 19
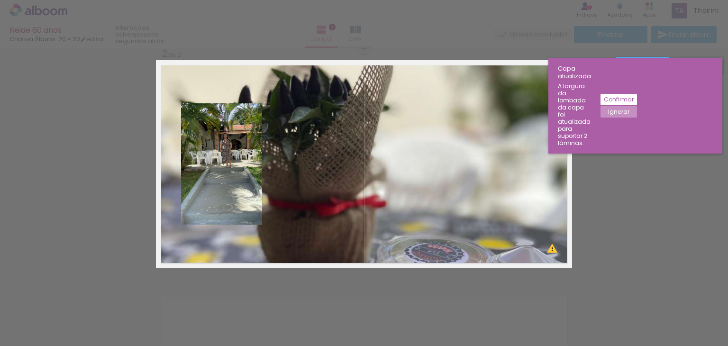
scroll to position [243, 0]
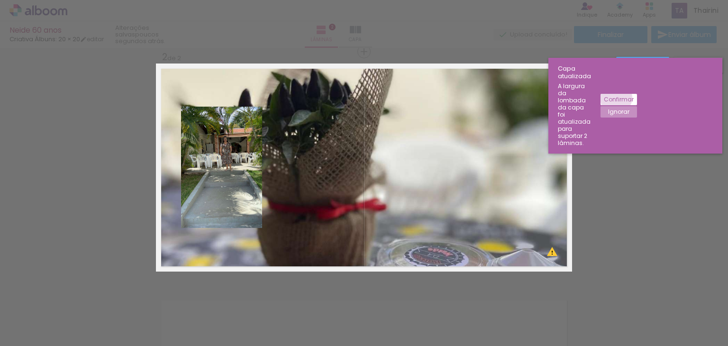
click at [0, 0] on slot "Confirmar" at bounding box center [0, 0] width 0 height 0
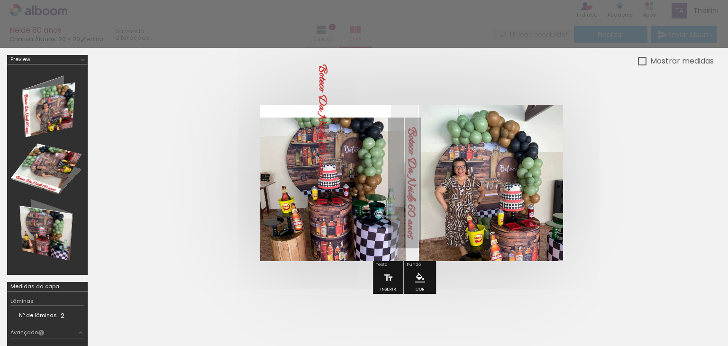
click at [656, 105] on quentale-cover at bounding box center [404, 183] width 543 height 156
click at [240, 58] on div "Mostrar medidas" at bounding box center [404, 61] width 619 height 12
click at [331, 76] on p "Boteco Da Neide 60 anos" at bounding box center [322, 119] width 20 height 111
click at [431, 20] on div at bounding box center [364, 24] width 728 height 48
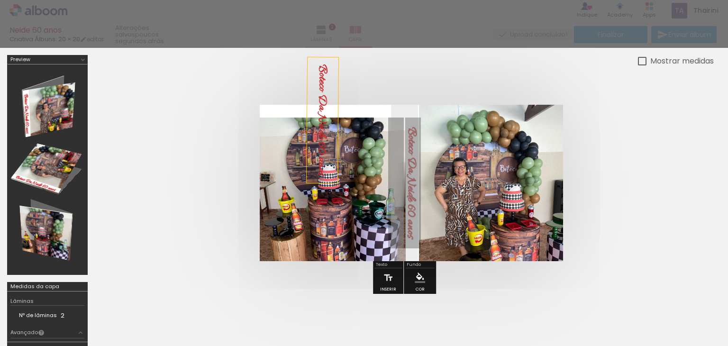
click at [431, 20] on div at bounding box center [364, 24] width 728 height 48
click at [640, 59] on div at bounding box center [642, 61] width 9 height 9
type paper-checkbox "on"
click at [640, 59] on div at bounding box center [642, 61] width 9 height 9
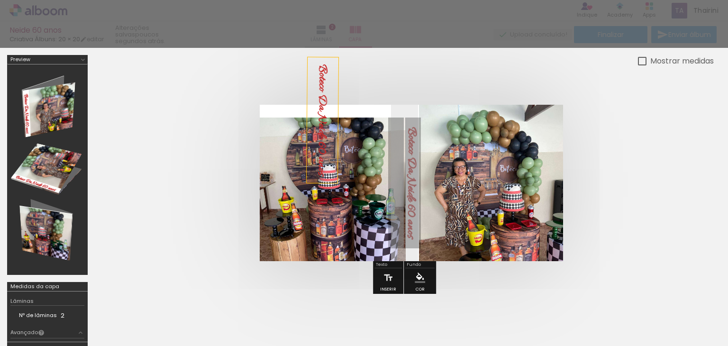
click at [689, 25] on div at bounding box center [364, 24] width 728 height 48
click at [694, 23] on div at bounding box center [364, 24] width 728 height 48
click at [83, 57] on iron-icon at bounding box center [83, 60] width 8 height 8
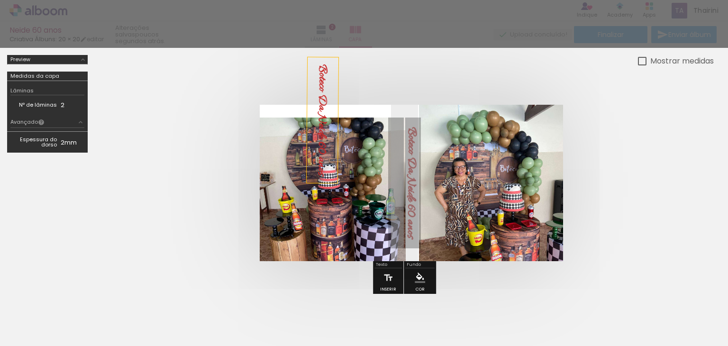
click at [83, 57] on div at bounding box center [364, 177] width 728 height 258
click at [40, 103] on td "Nº de lâminas" at bounding box center [35, 105] width 50 height 10
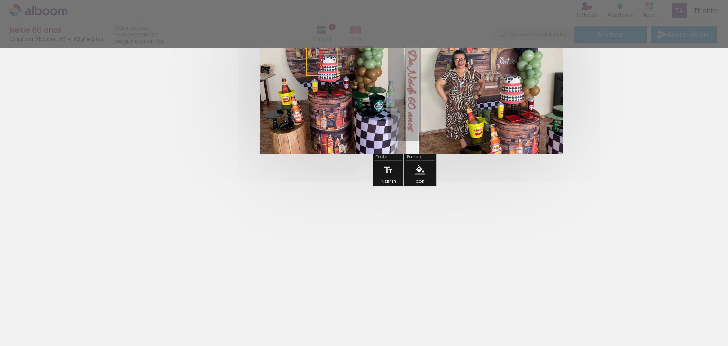
scroll to position [83, 0]
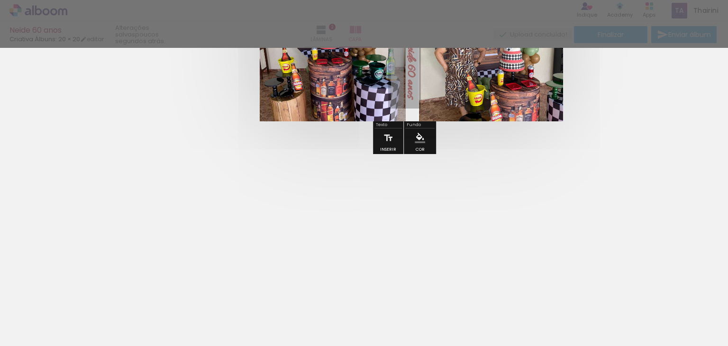
click at [680, 323] on quentale-cover-section at bounding box center [364, 155] width 728 height 381
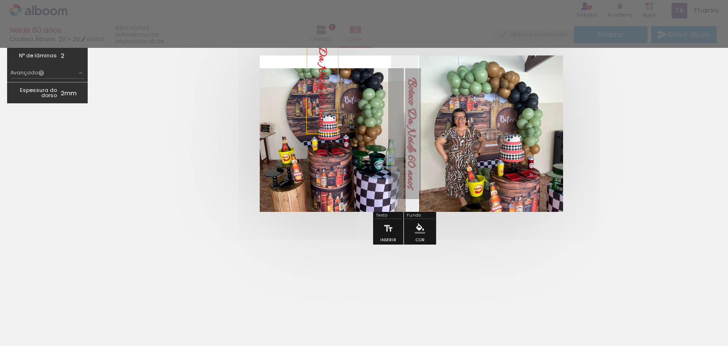
scroll to position [0, 0]
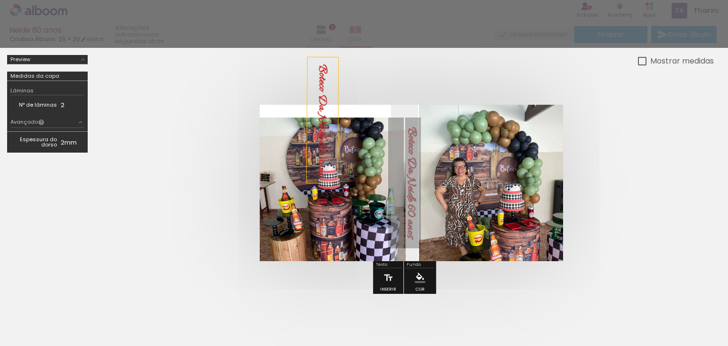
click at [413, 17] on div at bounding box center [364, 24] width 728 height 48
click at [113, 43] on div at bounding box center [364, 24] width 728 height 48
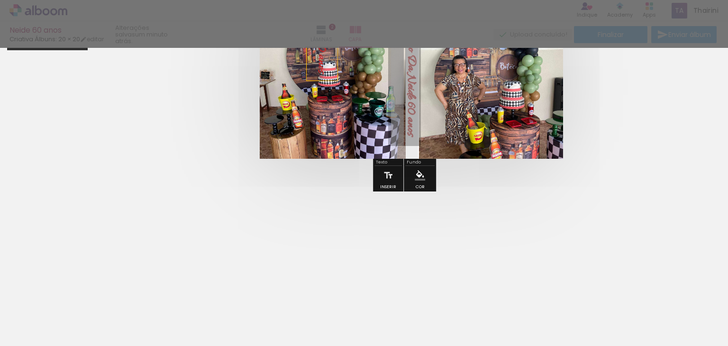
scroll to position [83, 0]
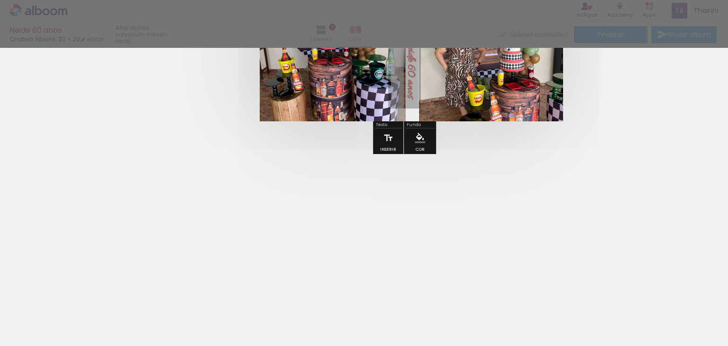
click at [24, 318] on quentale-cover-section at bounding box center [364, 155] width 728 height 381
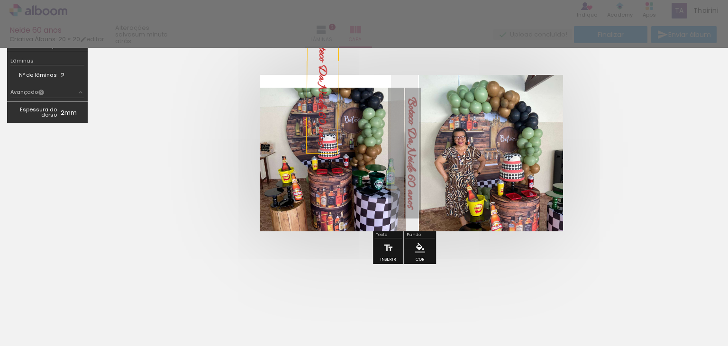
scroll to position [0, 0]
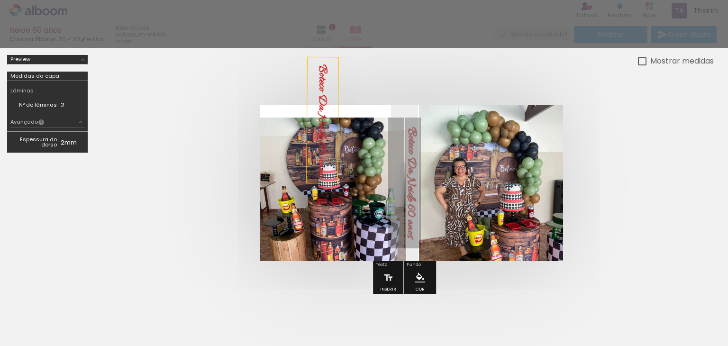
click at [79, 59] on iron-icon at bounding box center [83, 60] width 8 height 8
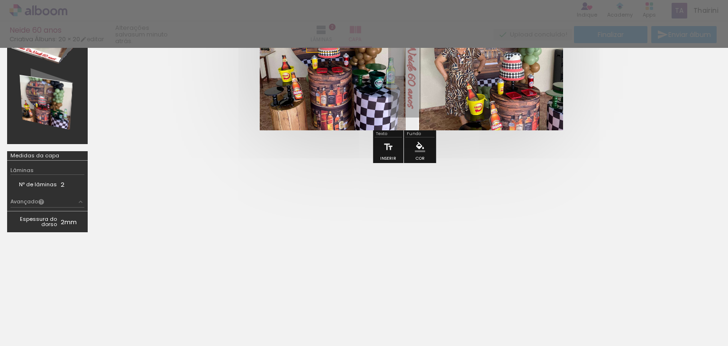
scroll to position [154, 0]
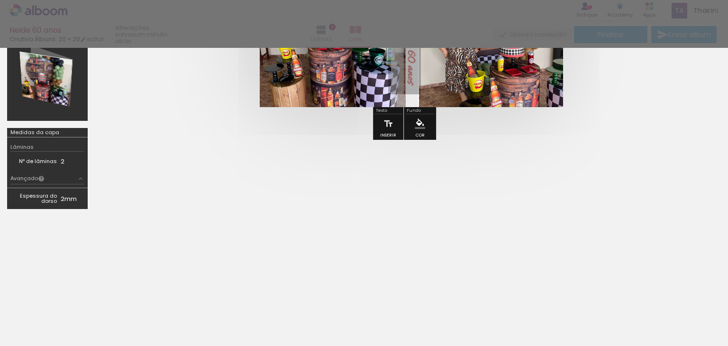
click at [81, 178] on iron-icon at bounding box center [81, 179] width 8 height 8
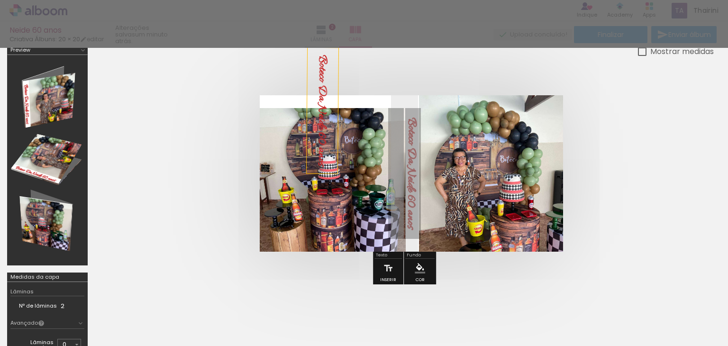
scroll to position [0, 0]
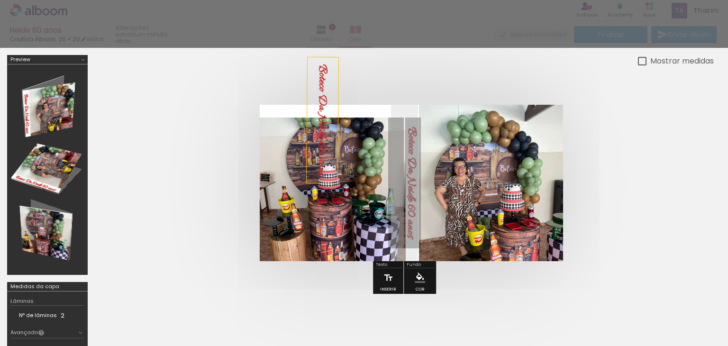
click at [467, 43] on div at bounding box center [364, 24] width 728 height 48
click at [420, 279] on iron-icon "color picker" at bounding box center [419, 277] width 10 height 10
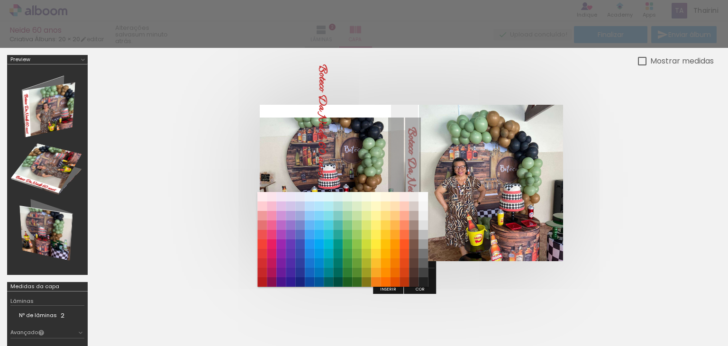
click at [541, 24] on div at bounding box center [364, 24] width 728 height 48
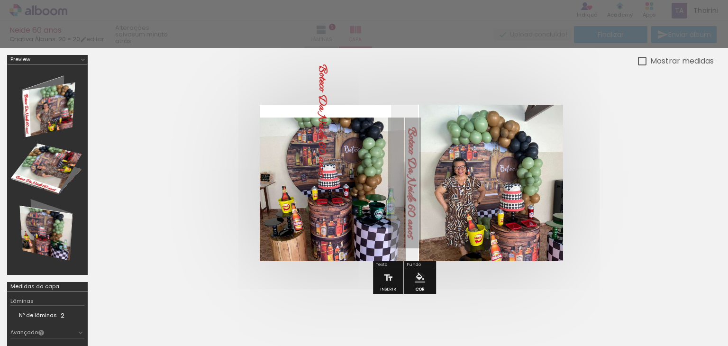
click at [542, 23] on div at bounding box center [364, 24] width 728 height 48
click at [253, 26] on div at bounding box center [364, 24] width 728 height 48
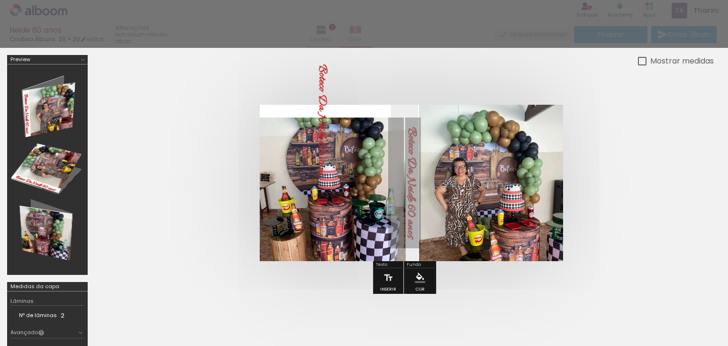
click at [253, 26] on div at bounding box center [364, 24] width 728 height 48
click at [351, 31] on div at bounding box center [364, 24] width 728 height 48
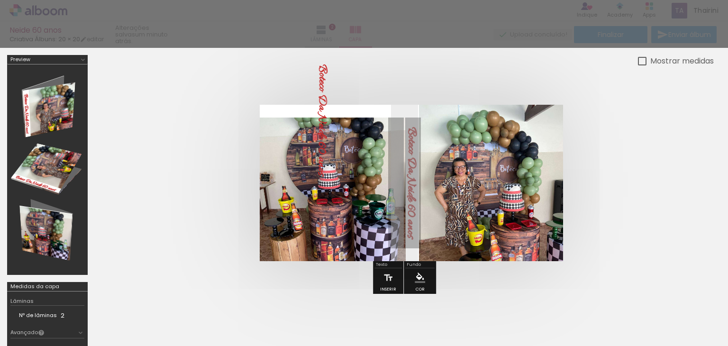
click at [351, 31] on div at bounding box center [364, 24] width 728 height 48
drag, startPoint x: 710, startPoint y: 31, endPoint x: 723, endPoint y: 20, distance: 16.8
click at [712, 31] on div at bounding box center [364, 24] width 728 height 48
click at [724, 18] on div at bounding box center [364, 24] width 728 height 48
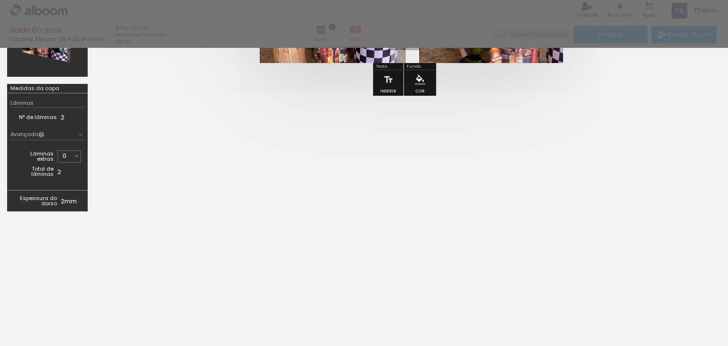
scroll to position [200, 0]
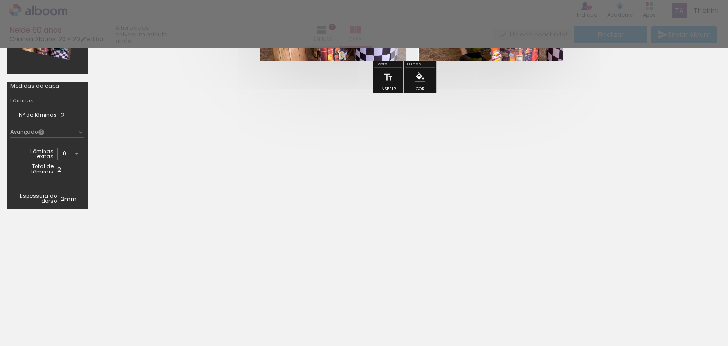
click at [510, 271] on div at bounding box center [364, 275] width 728 height 104
click at [489, 288] on div at bounding box center [364, 275] width 728 height 104
click at [357, 311] on div at bounding box center [364, 275] width 728 height 104
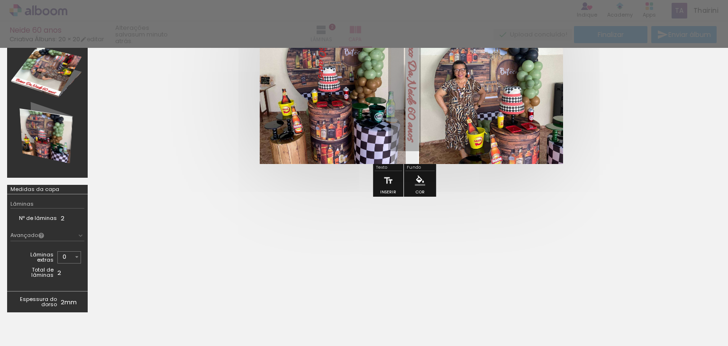
scroll to position [0, 0]
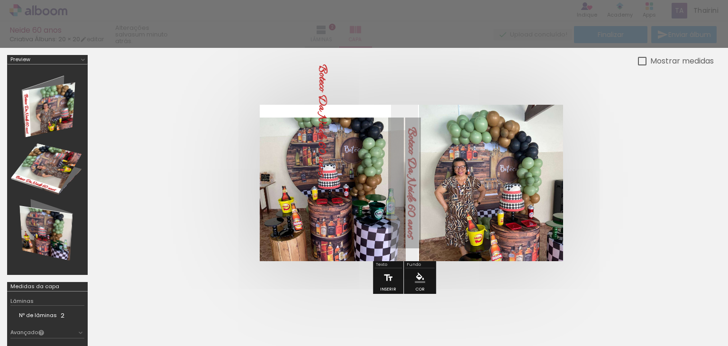
click at [386, 278] on iron-icon at bounding box center [388, 277] width 10 height 19
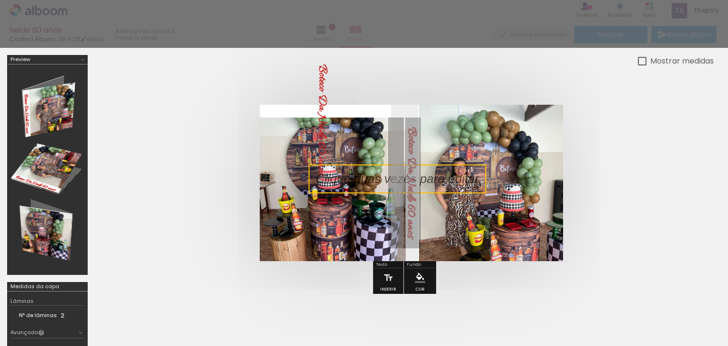
click at [377, 24] on div at bounding box center [364, 24] width 728 height 48
click at [379, 24] on div at bounding box center [364, 24] width 728 height 48
click at [413, 182] on p at bounding box center [404, 179] width 178 height 18
click at [413, 182] on quentale-selection at bounding box center [397, 178] width 178 height 29
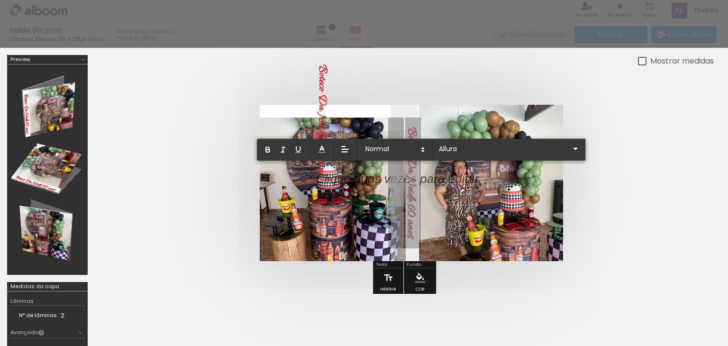
click at [413, 182] on p at bounding box center [396, 185] width 163 height 18
click at [451, 27] on div at bounding box center [364, 24] width 728 height 48
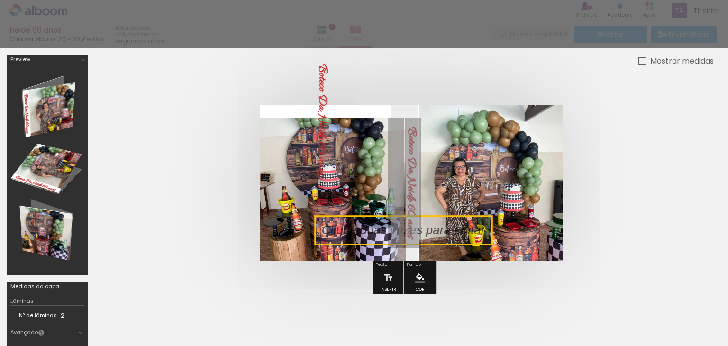
drag, startPoint x: 436, startPoint y: 178, endPoint x: 441, endPoint y: 229, distance: 51.5
click at [441, 229] on quentale-selection at bounding box center [403, 230] width 178 height 29
drag, startPoint x: 323, startPoint y: 78, endPoint x: 328, endPoint y: 84, distance: 7.7
click at [323, 81] on strong "Boteco Da Neide 60 anos" at bounding box center [321, 119] width 17 height 111
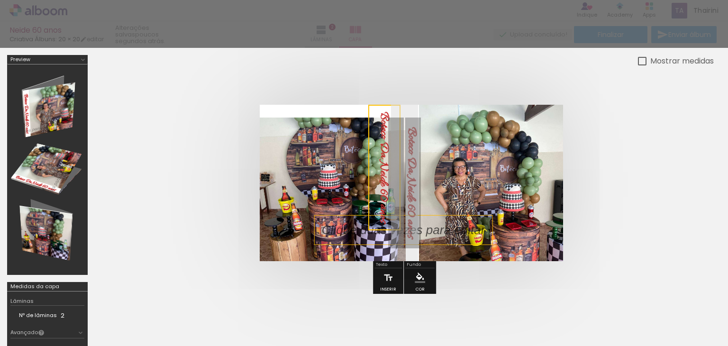
drag, startPoint x: 329, startPoint y: 82, endPoint x: 390, endPoint y: 109, distance: 67.2
click at [390, 109] on quentale-selection at bounding box center [384, 168] width 32 height 126
click at [405, 83] on div at bounding box center [404, 183] width 619 height 232
click at [502, 29] on div at bounding box center [364, 24] width 728 height 48
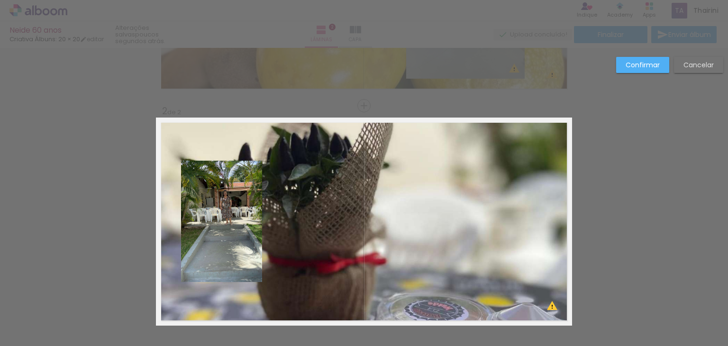
scroll to position [284, 0]
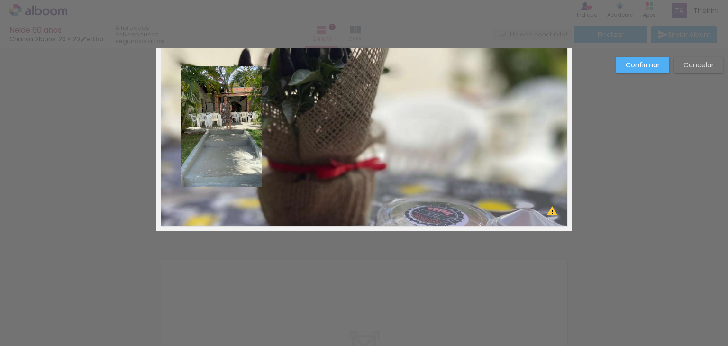
click at [271, 187] on quentale-layouter at bounding box center [364, 127] width 416 height 208
click at [266, 151] on quentale-layouter at bounding box center [364, 127] width 416 height 208
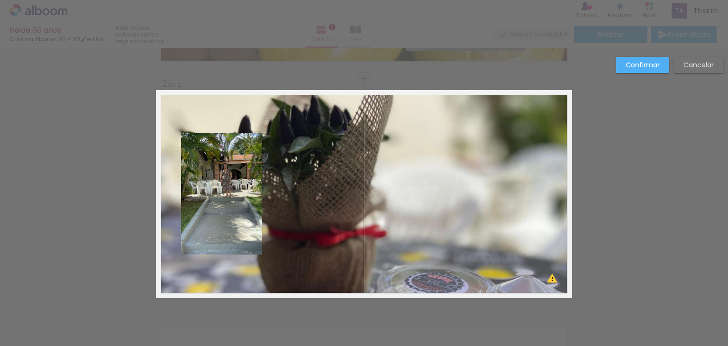
scroll to position [47, 0]
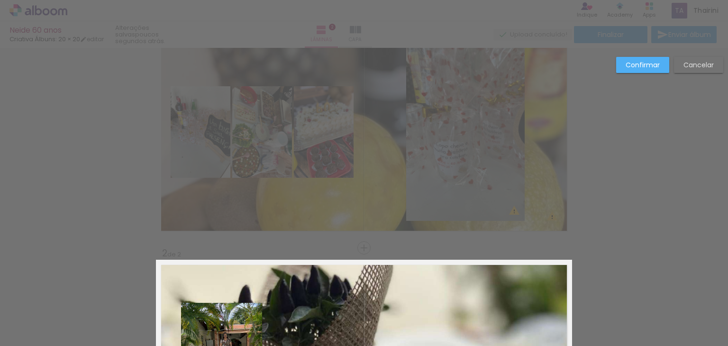
click at [0, 0] on slot "Confirmar" at bounding box center [0, 0] width 0 height 0
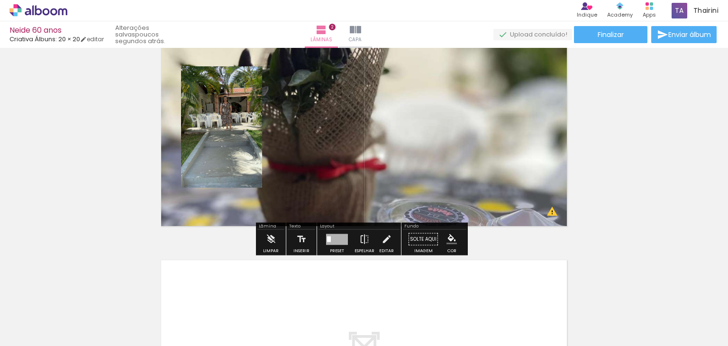
scroll to position [284, 0]
